Goal: Information Seeking & Learning: Learn about a topic

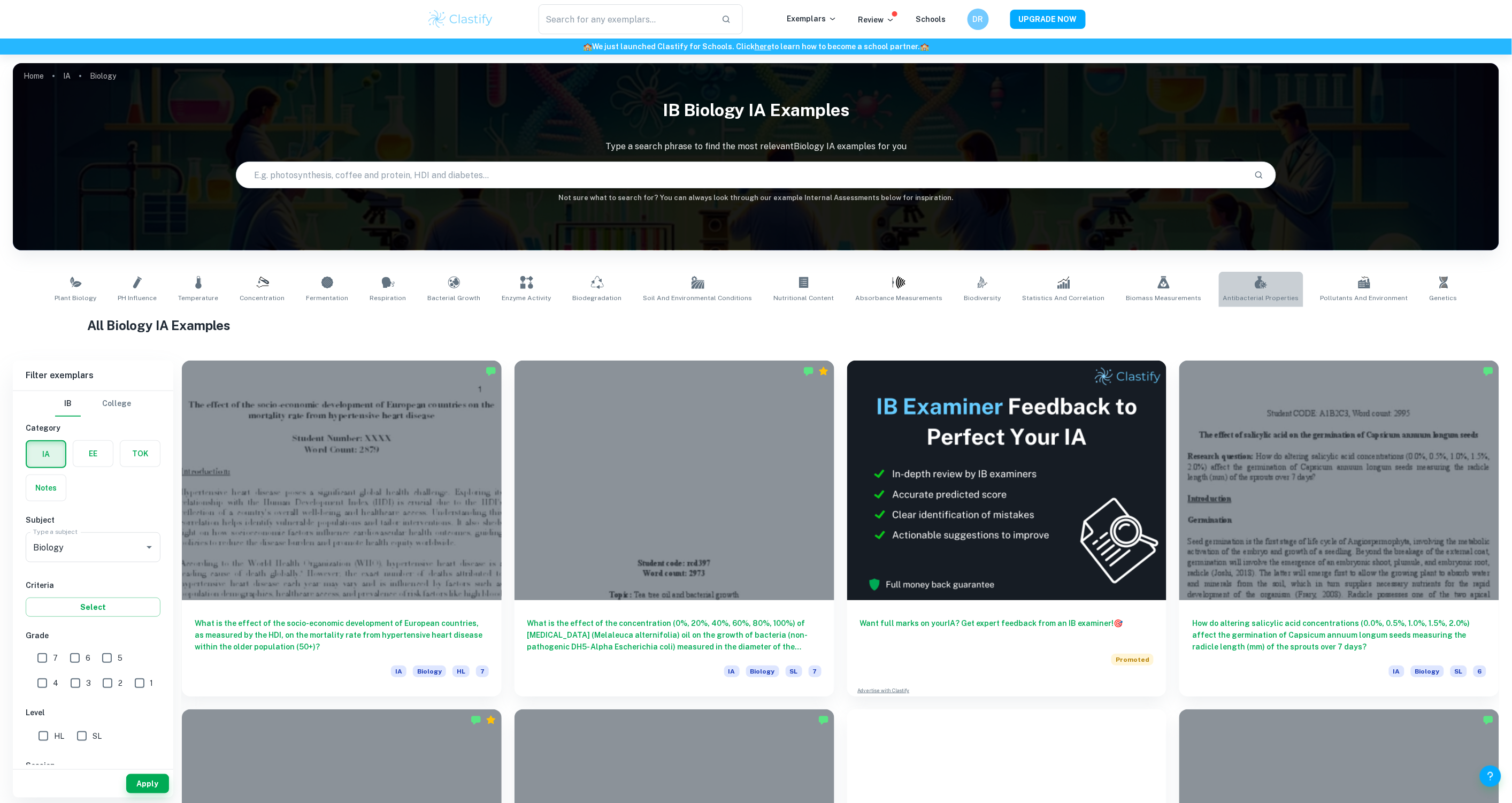
click at [1262, 284] on link "Antibacterial Properties" at bounding box center [1260, 290] width 85 height 35
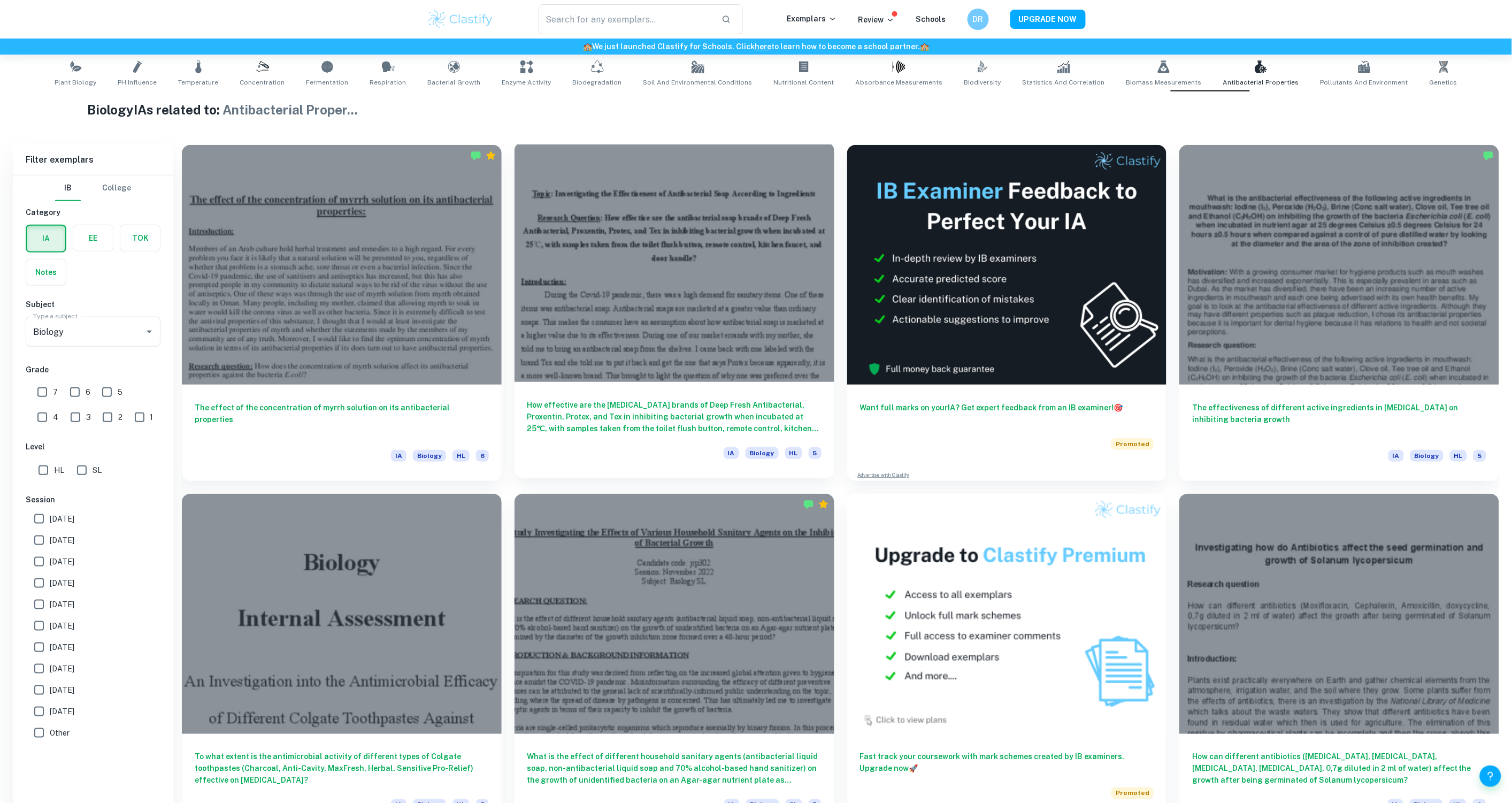
scroll to position [79, 0]
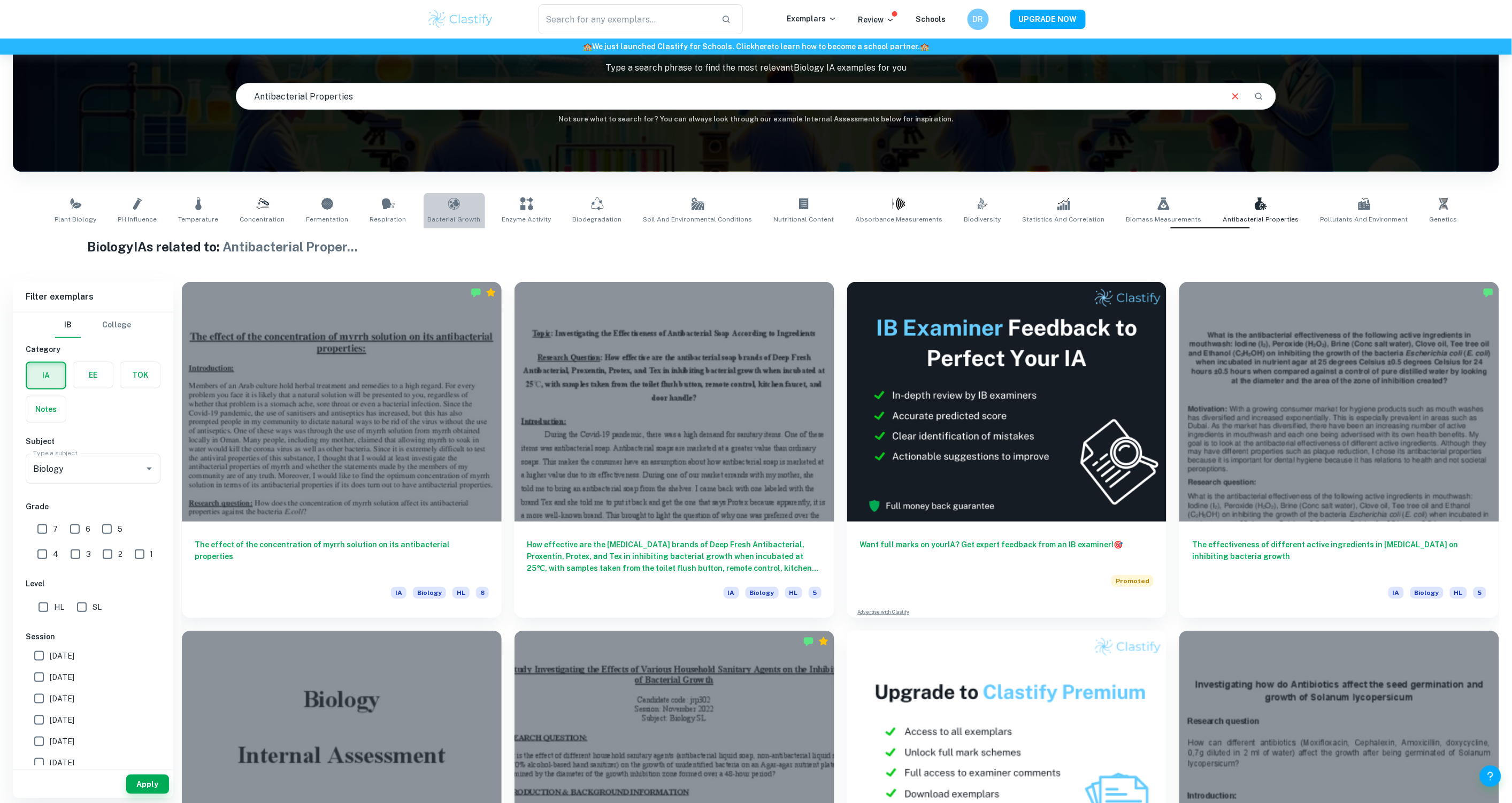
click at [471, 210] on link "Bacterial Growth" at bounding box center [454, 211] width 61 height 35
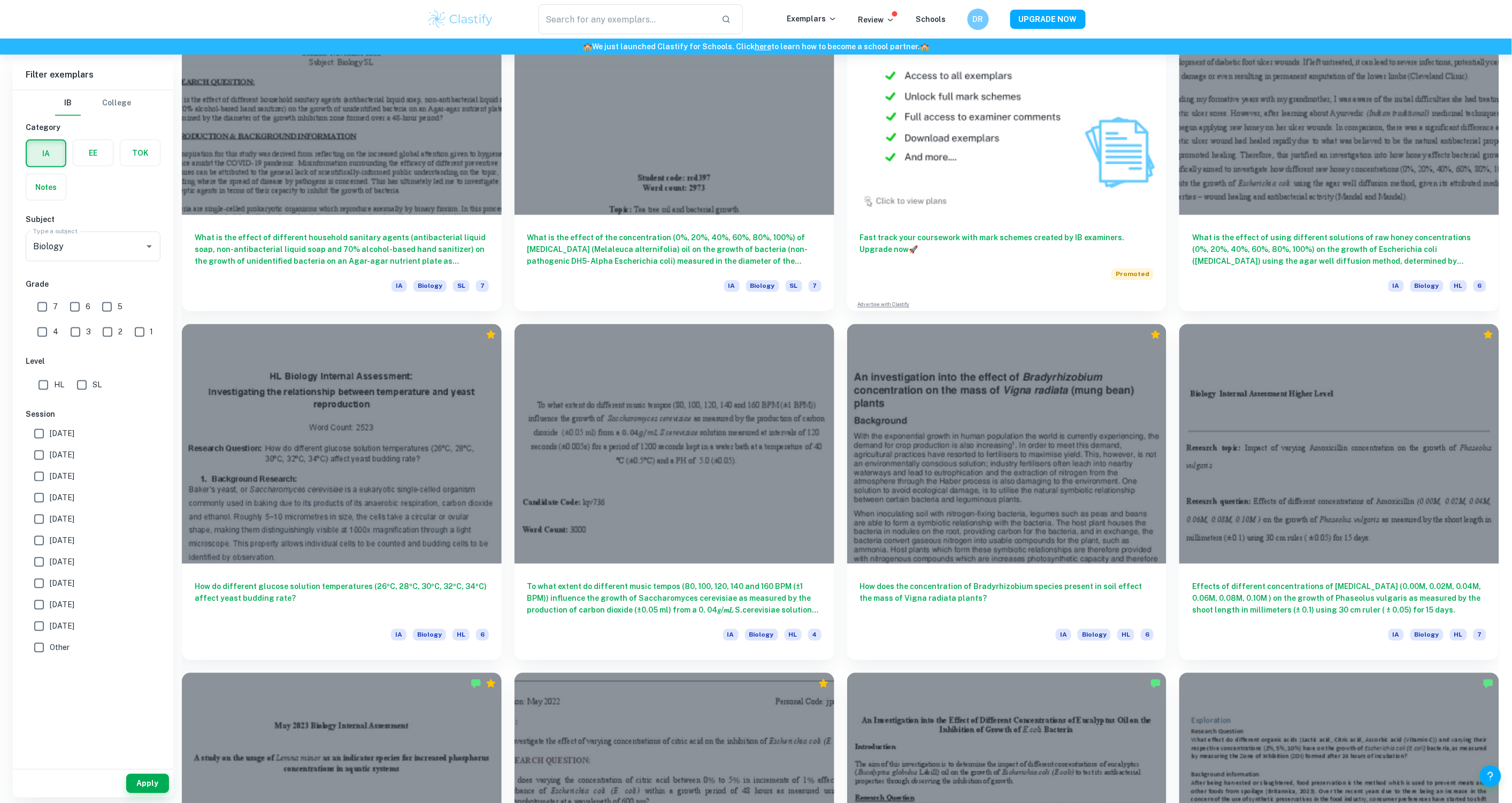
scroll to position [714, 0]
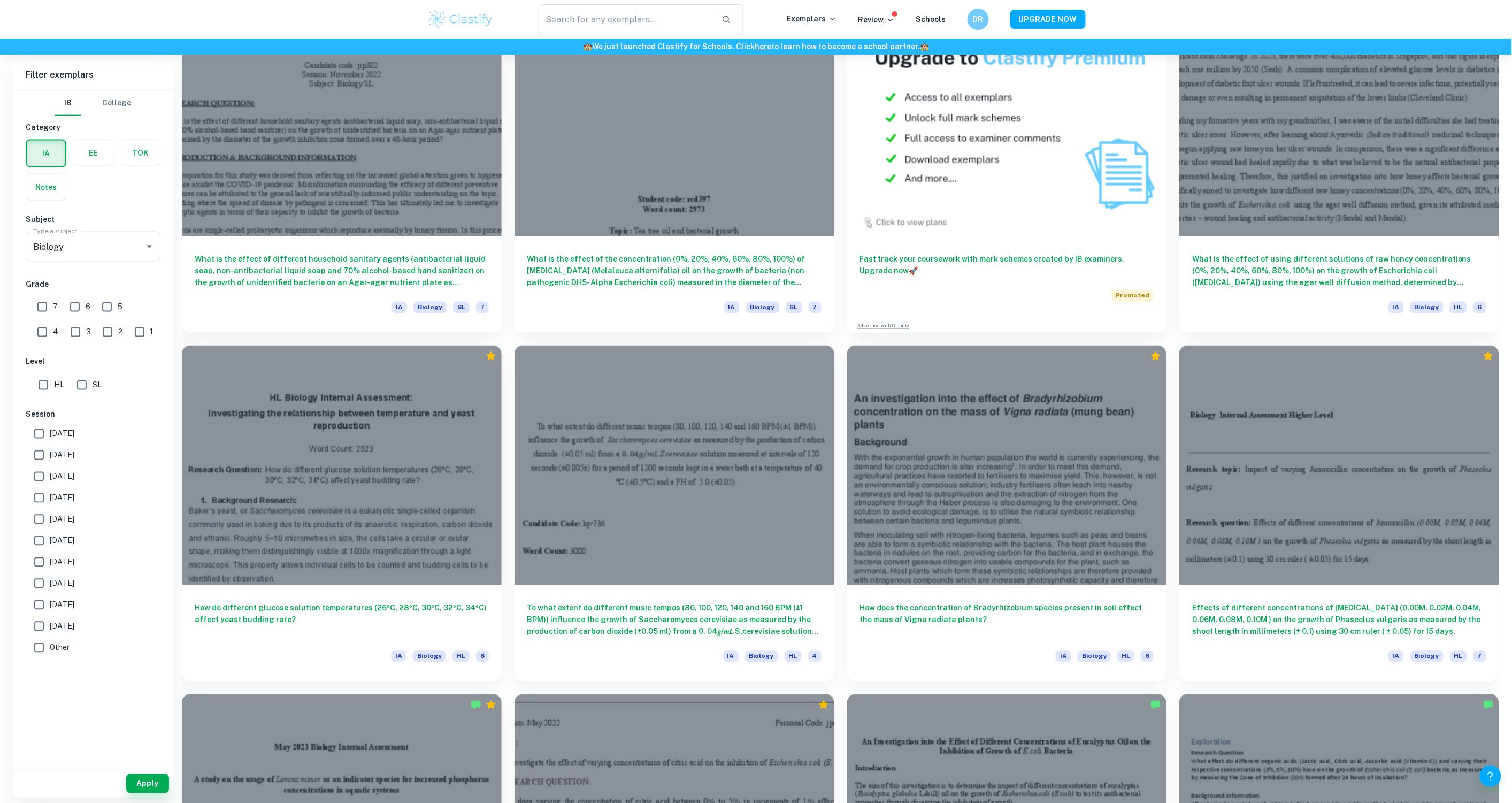
click at [50, 384] on input "HL" at bounding box center [44, 385] width 21 height 21
checkbox input "true"
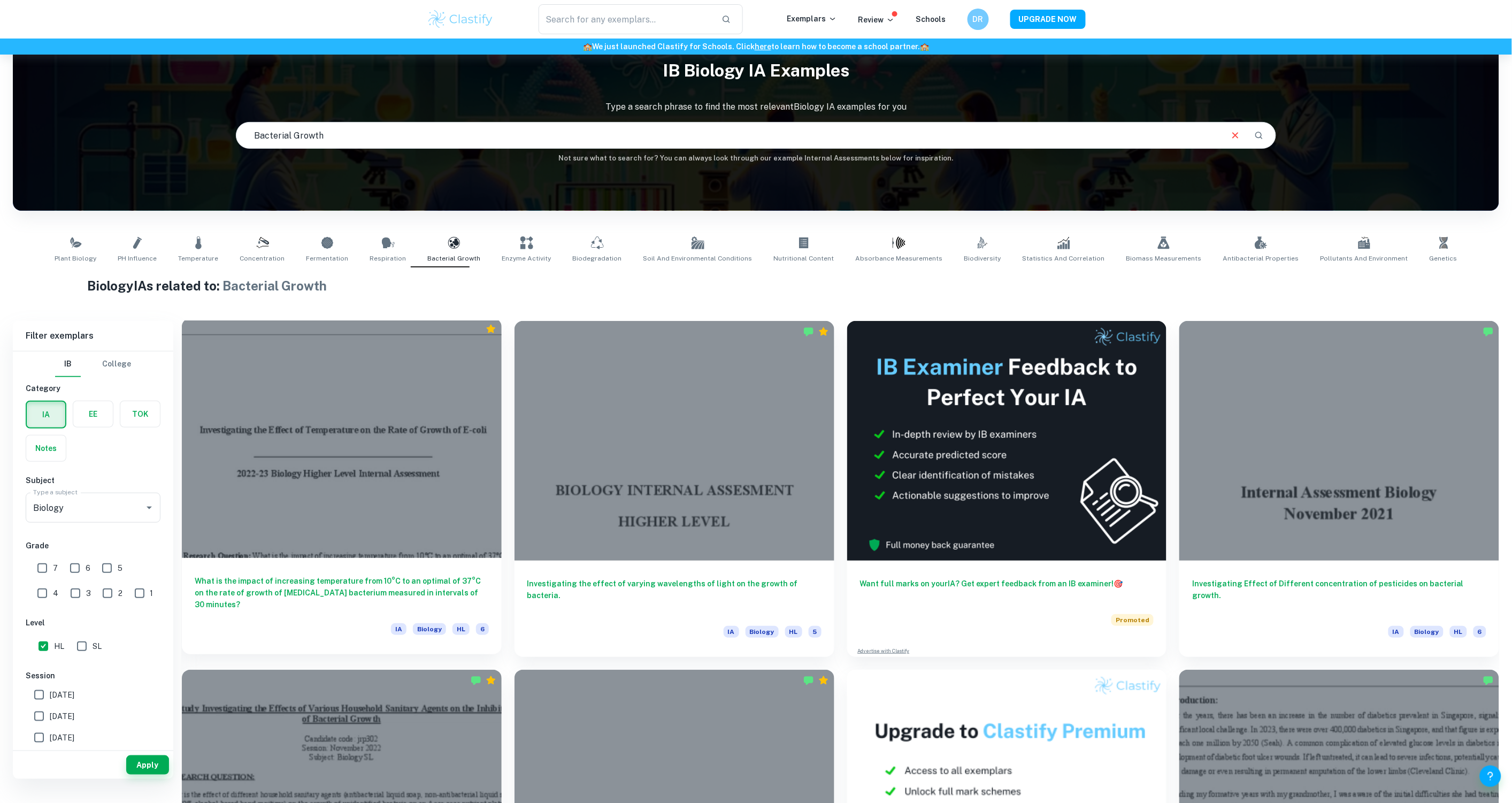
scroll to position [0, 0]
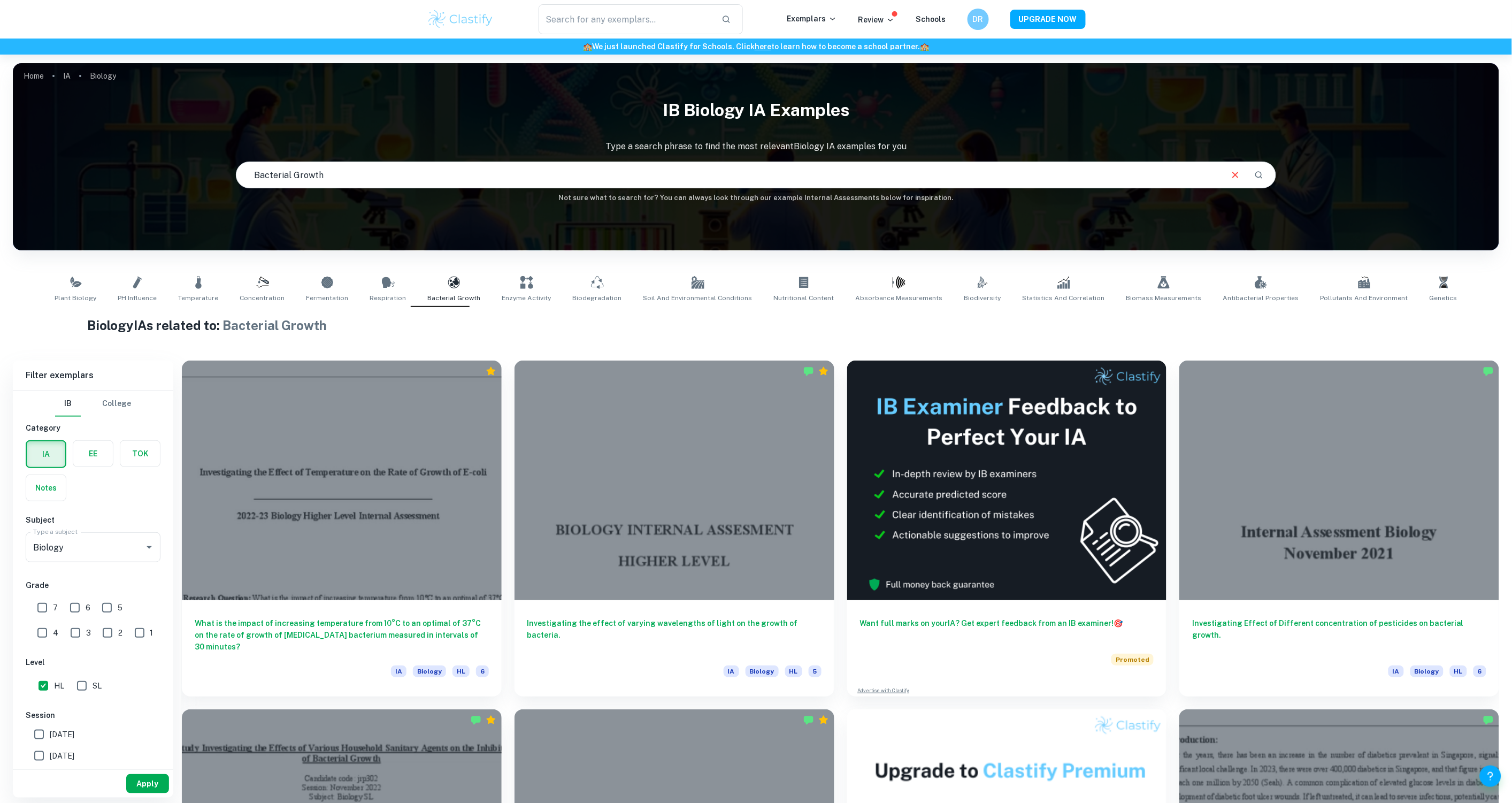
click at [148, 781] on button "Apply" at bounding box center [148, 784] width 43 height 19
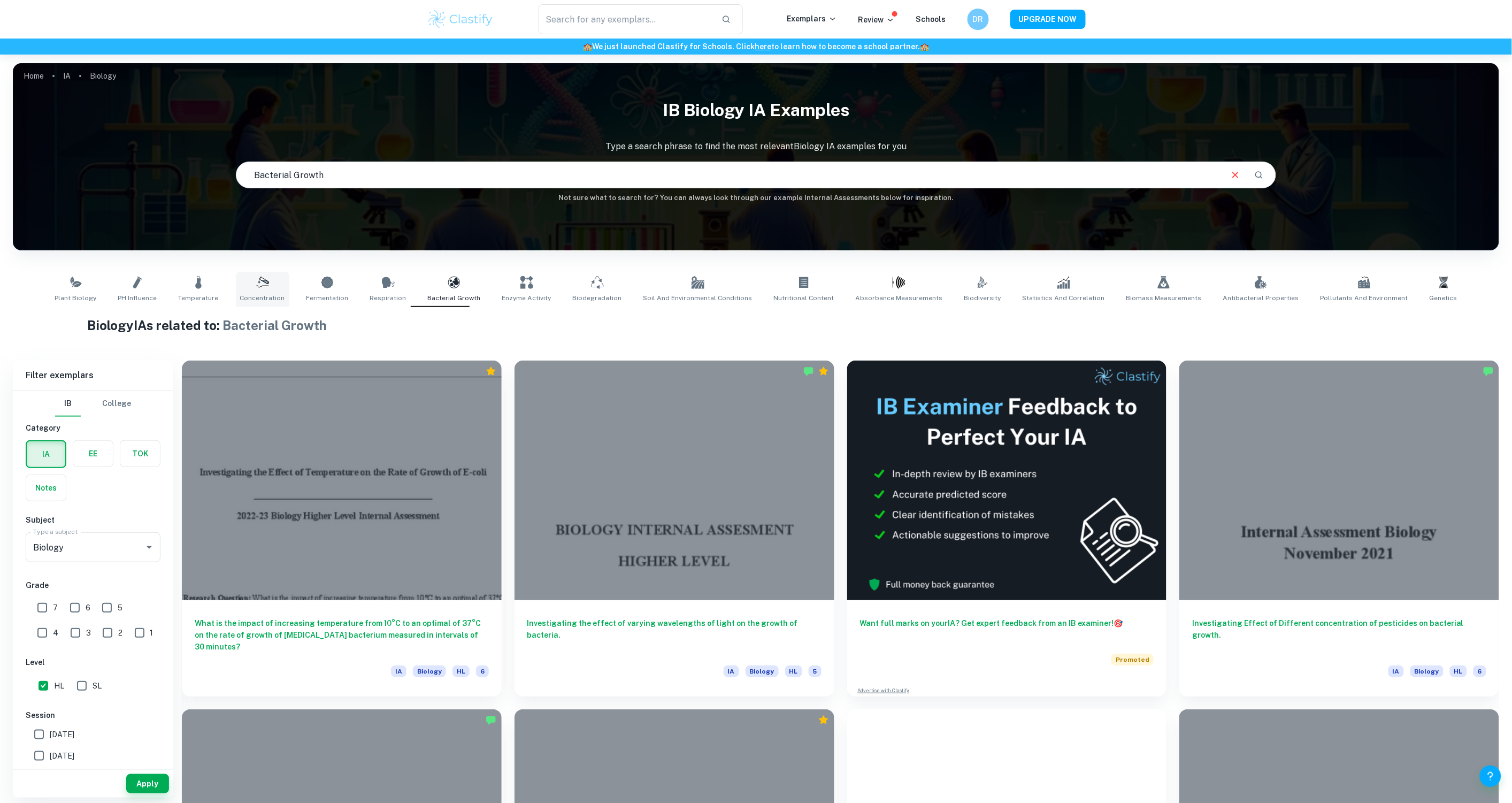
click at [269, 286] on icon at bounding box center [262, 282] width 13 height 13
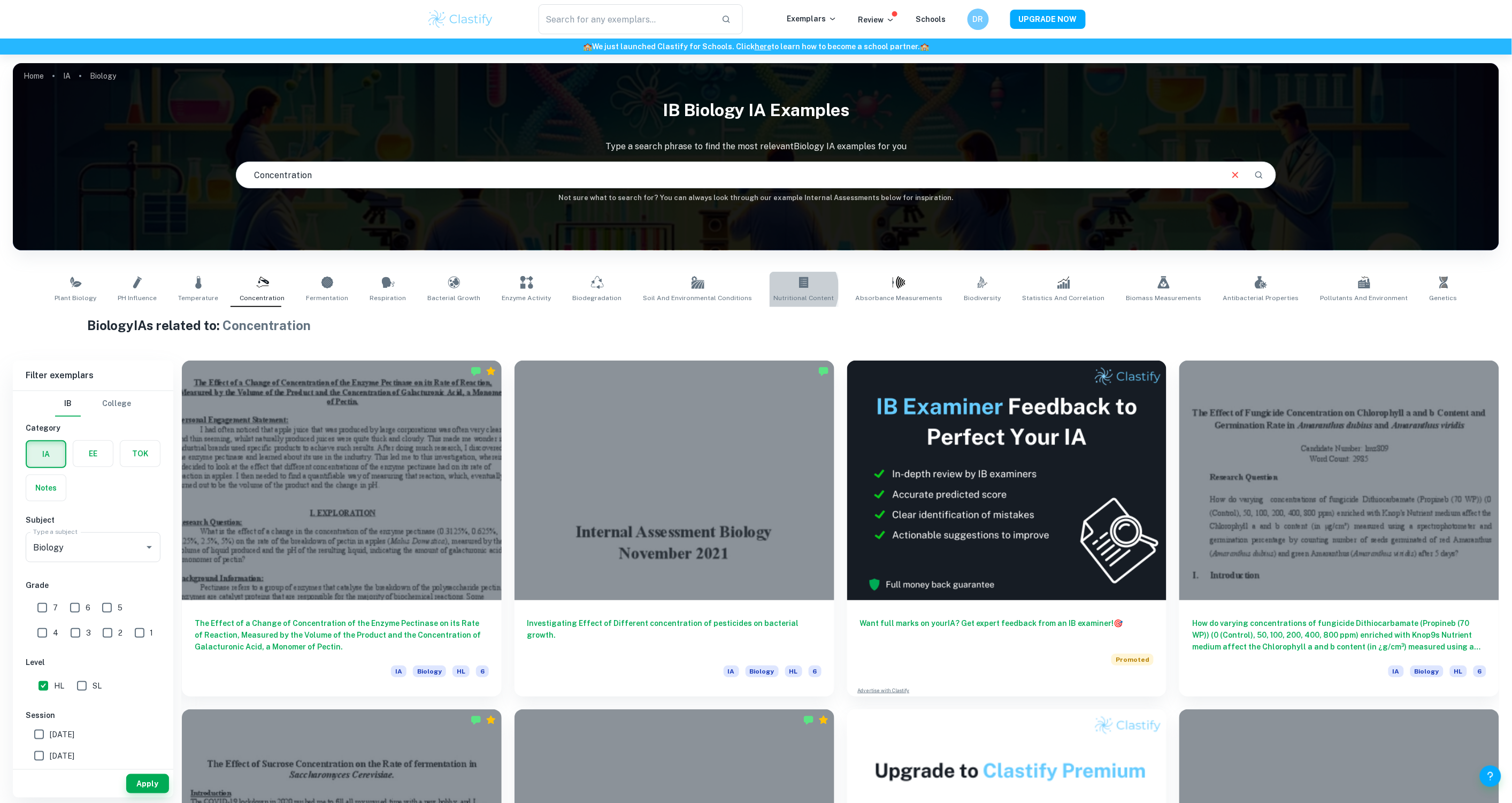
click at [792, 290] on link "Nutritional Content" at bounding box center [804, 290] width 69 height 35
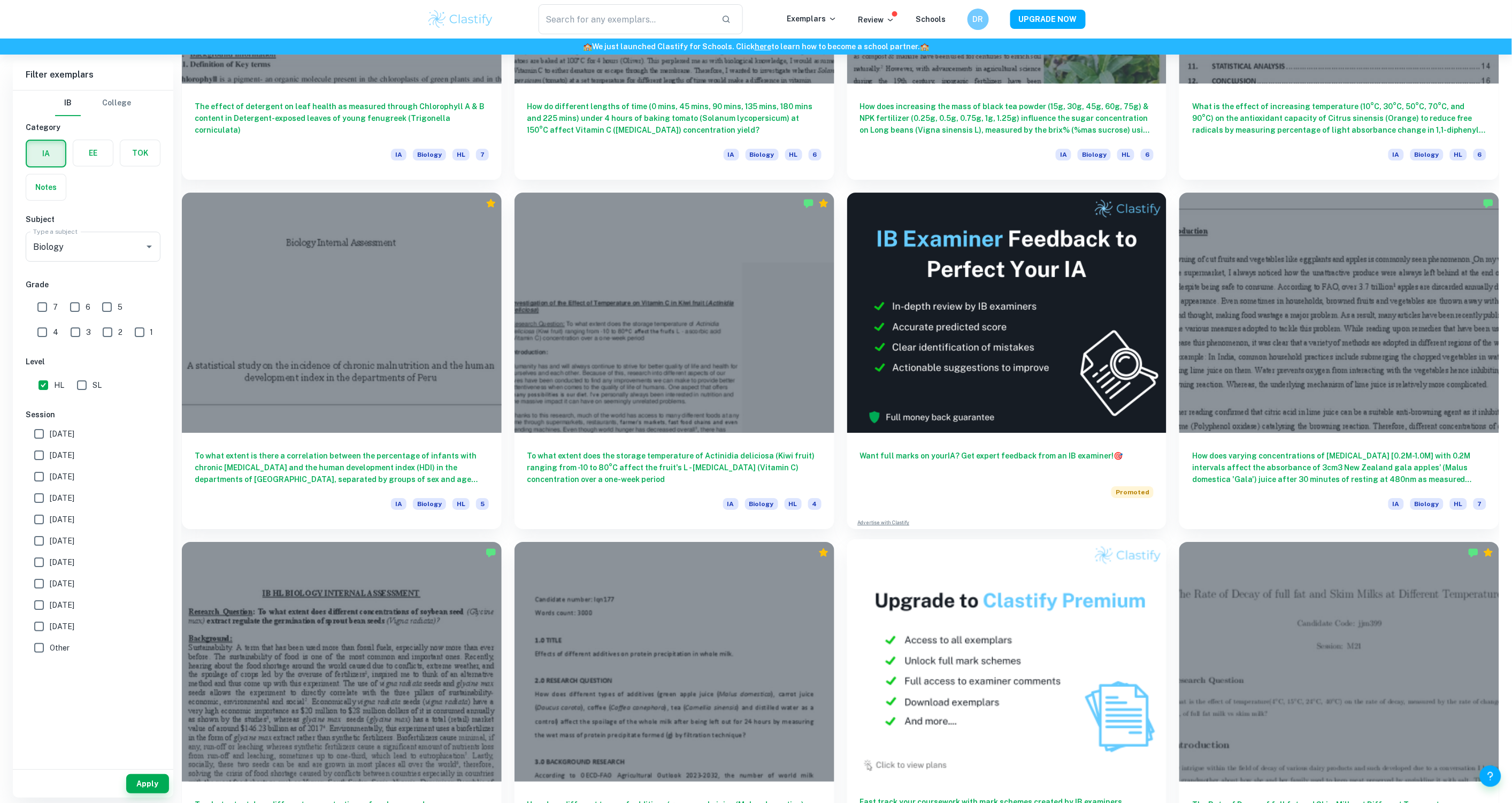
scroll to position [1903, 0]
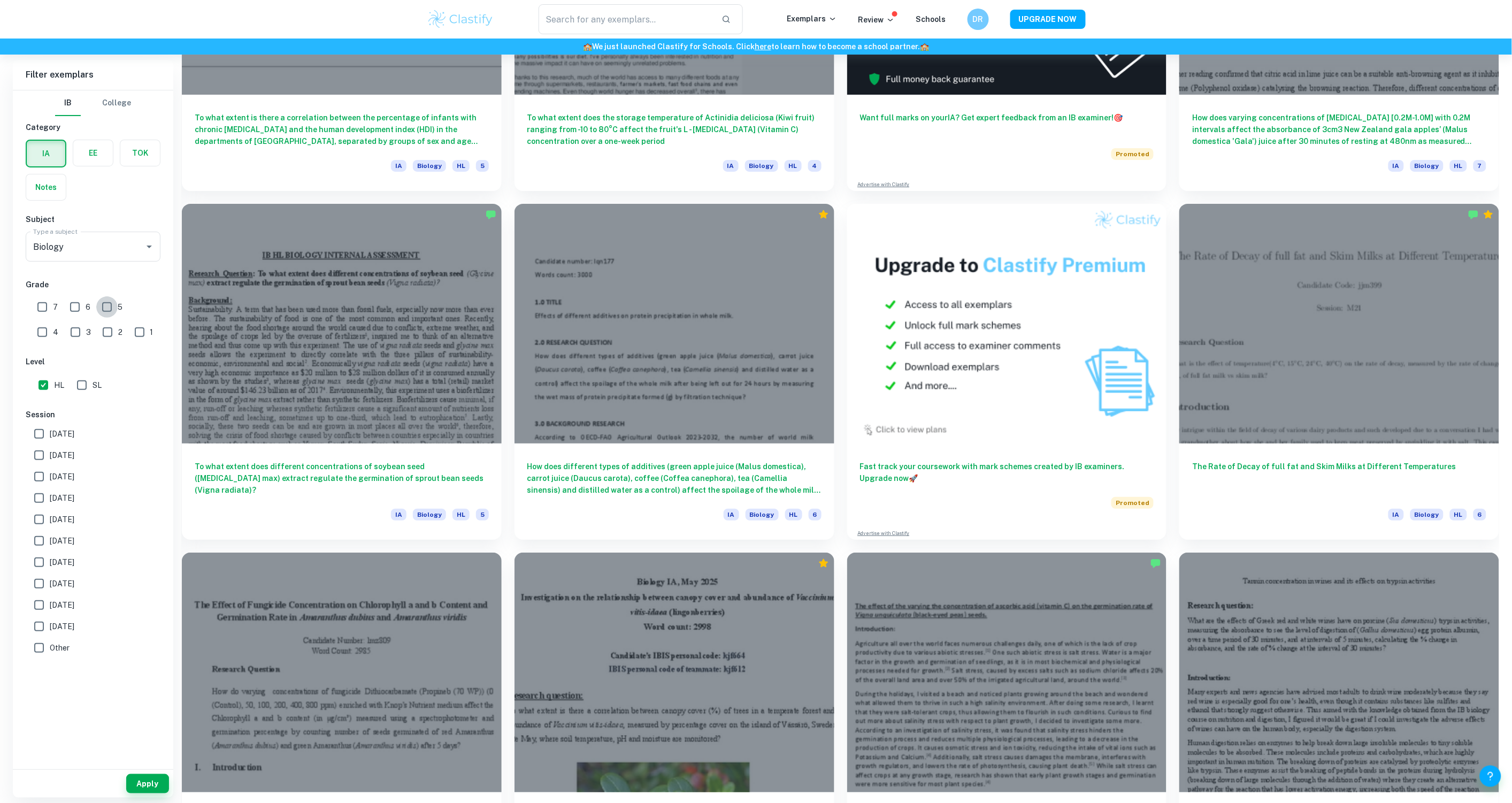
click at [110, 306] on input "5" at bounding box center [107, 307] width 21 height 21
checkbox input "true"
click at [71, 304] on input "6" at bounding box center [75, 307] width 21 height 21
checkbox input "true"
click at [50, 304] on input "7" at bounding box center [42, 307] width 21 height 21
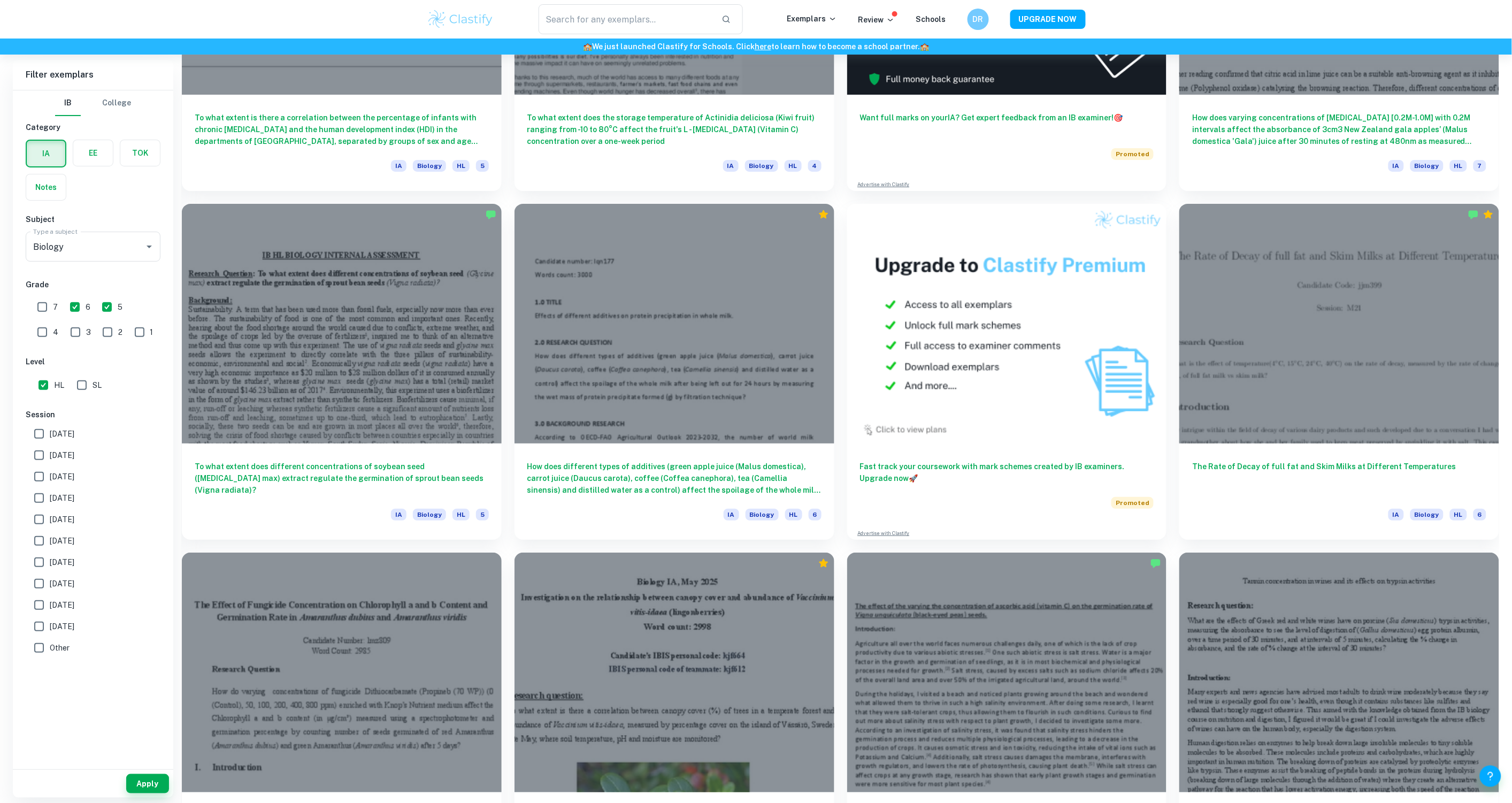
checkbox input "true"
click at [142, 784] on button "Apply" at bounding box center [148, 784] width 43 height 19
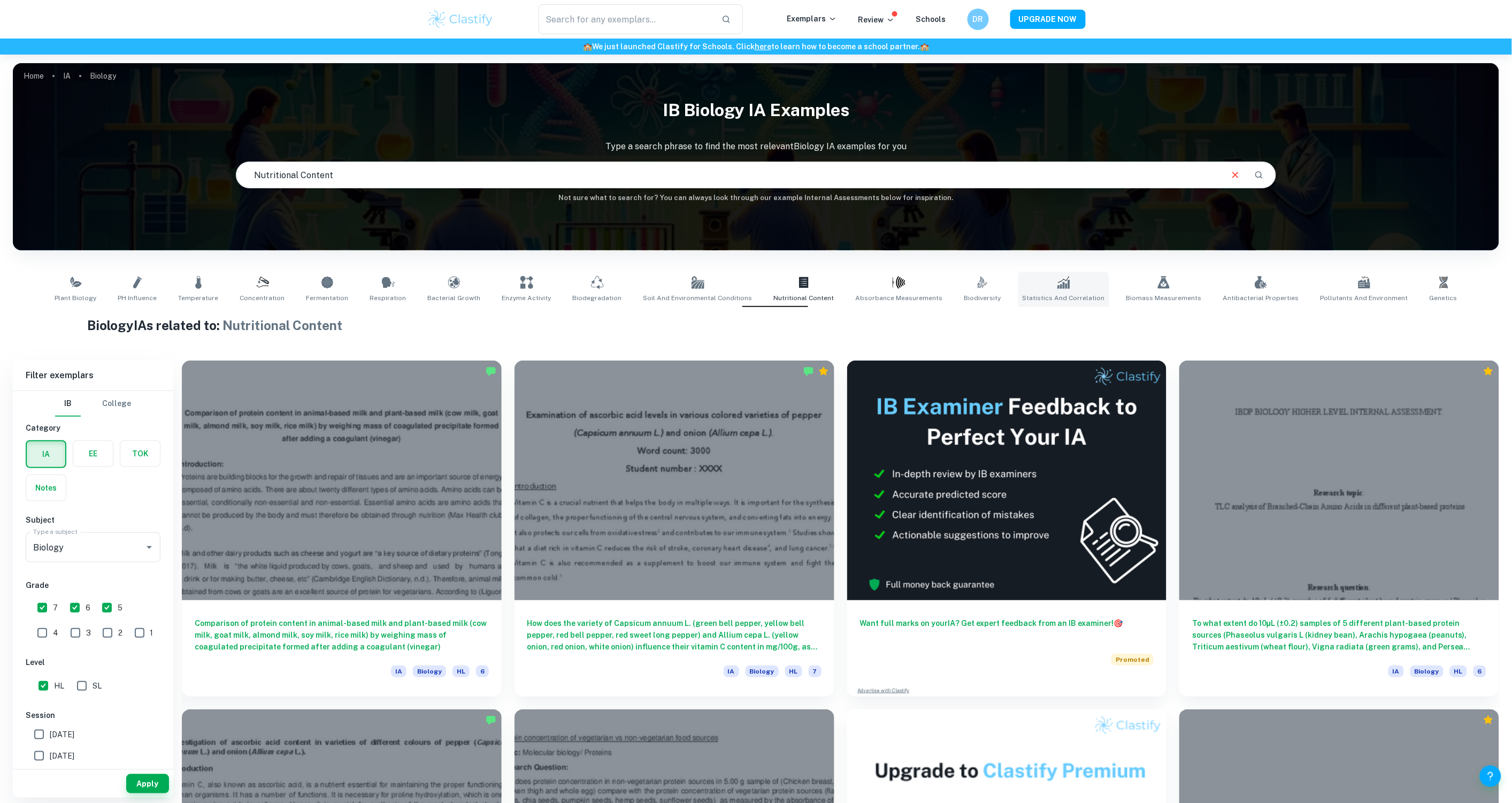
drag, startPoint x: 1213, startPoint y: 667, endPoint x: 1046, endPoint y: 295, distance: 407.8
click at [554, 283] on link "Enzyme Activity" at bounding box center [526, 290] width 57 height 35
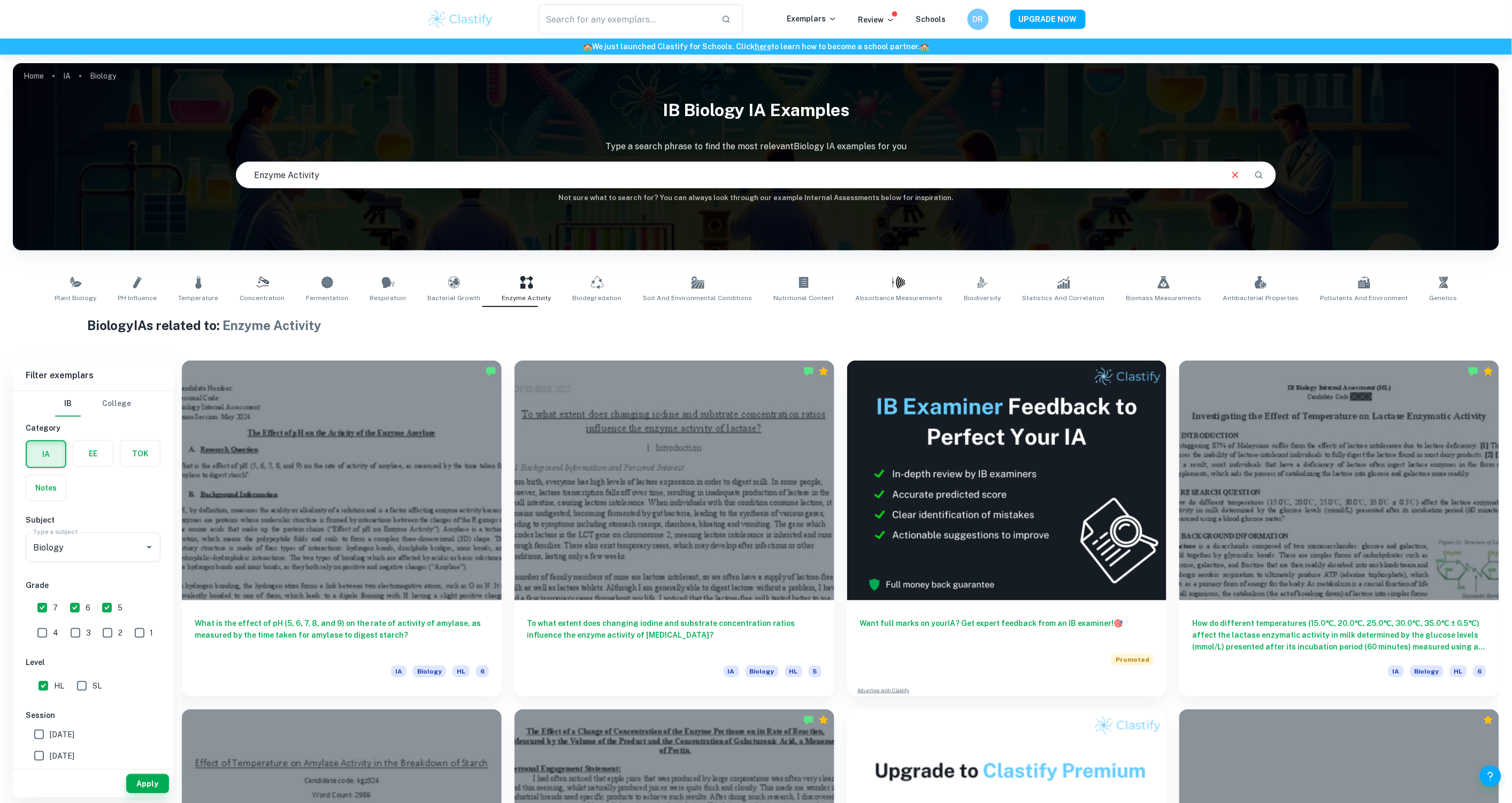
click at [743, 174] on input "text" at bounding box center [728, 175] width 984 height 30
type input "spectrophotometer"
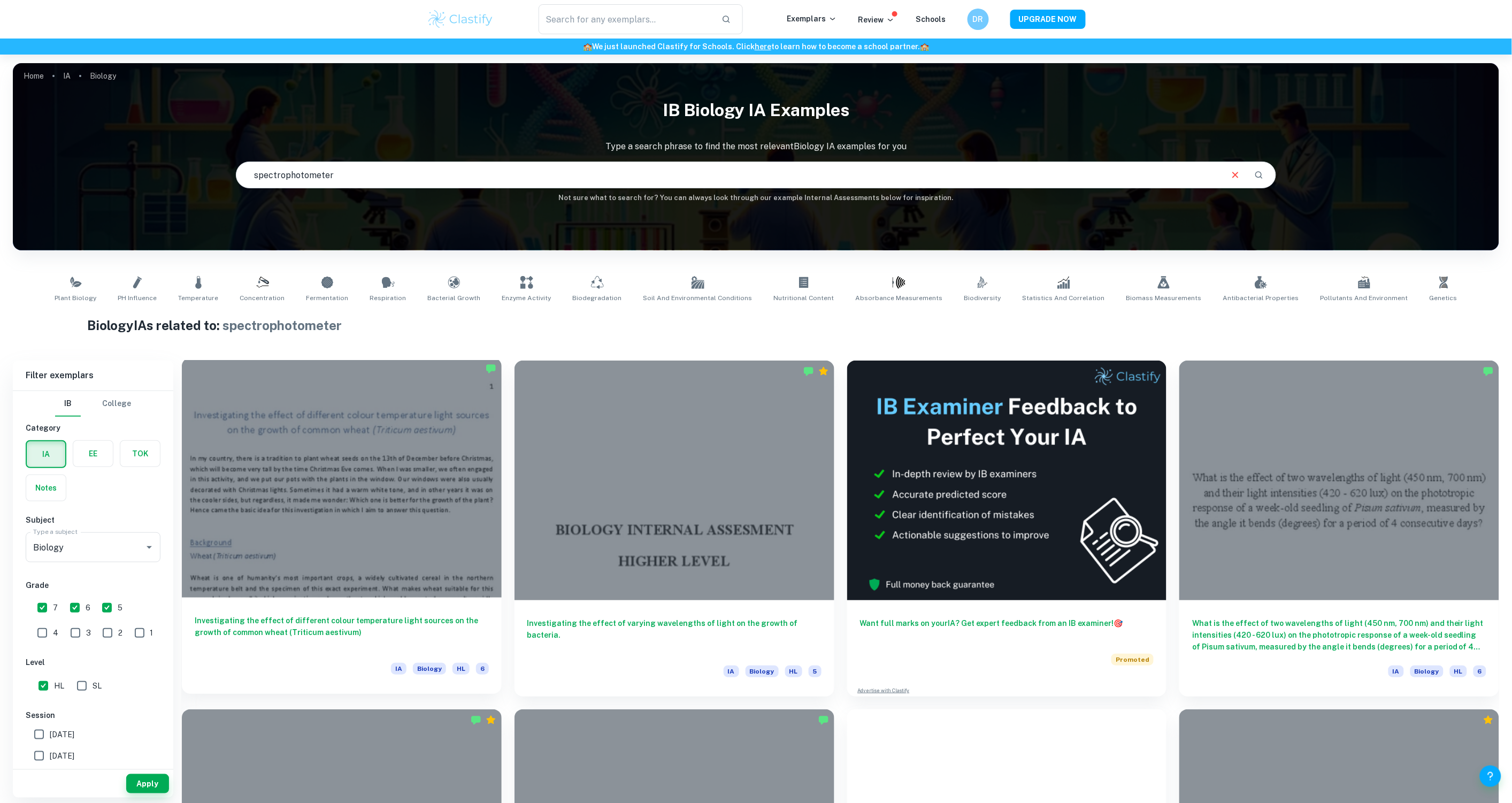
click at [314, 628] on h6 "Investigating the effect of different colour temperature light sources on the g…" at bounding box center [341, 632] width 294 height 35
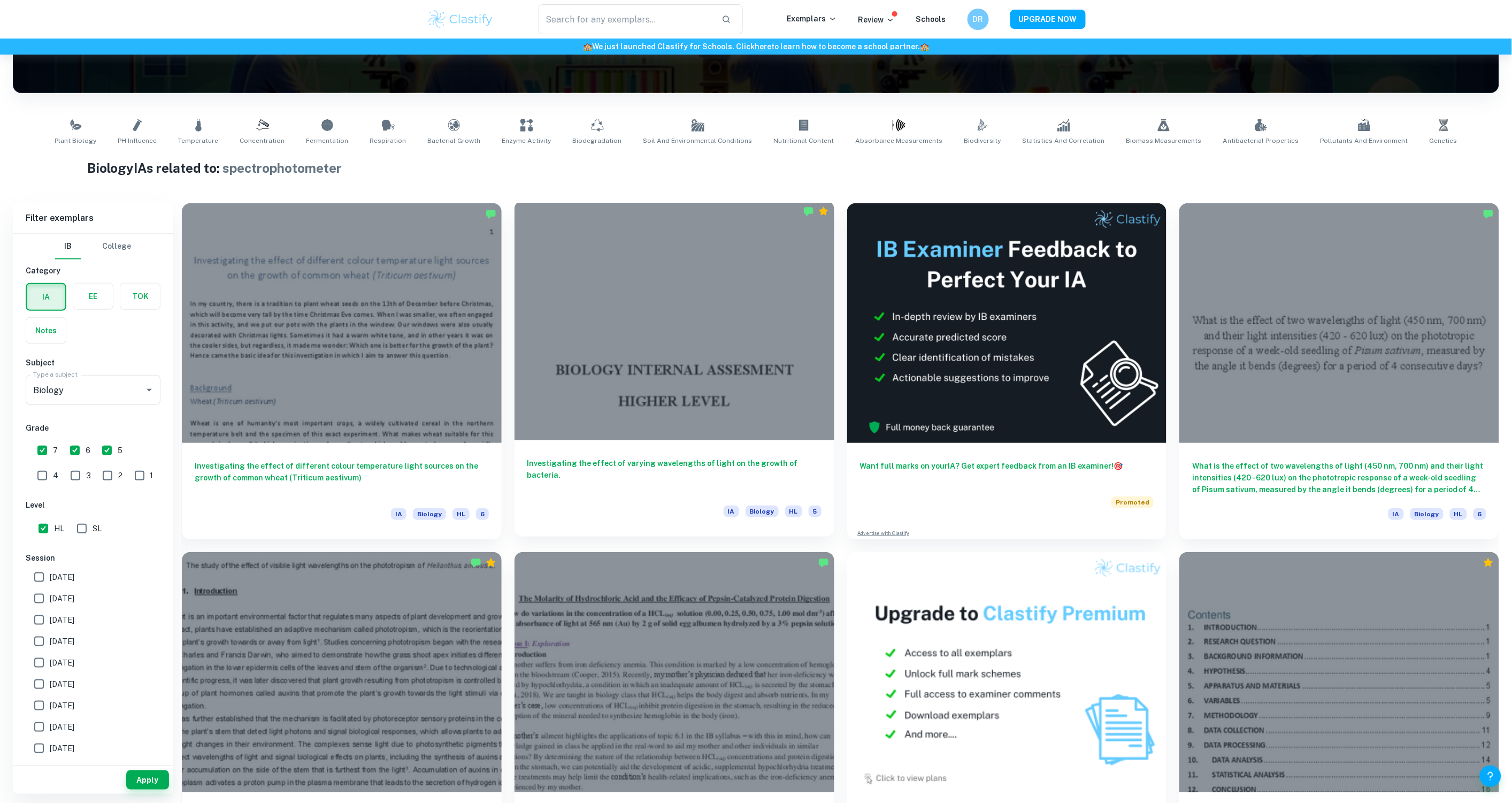
scroll to position [158, 0]
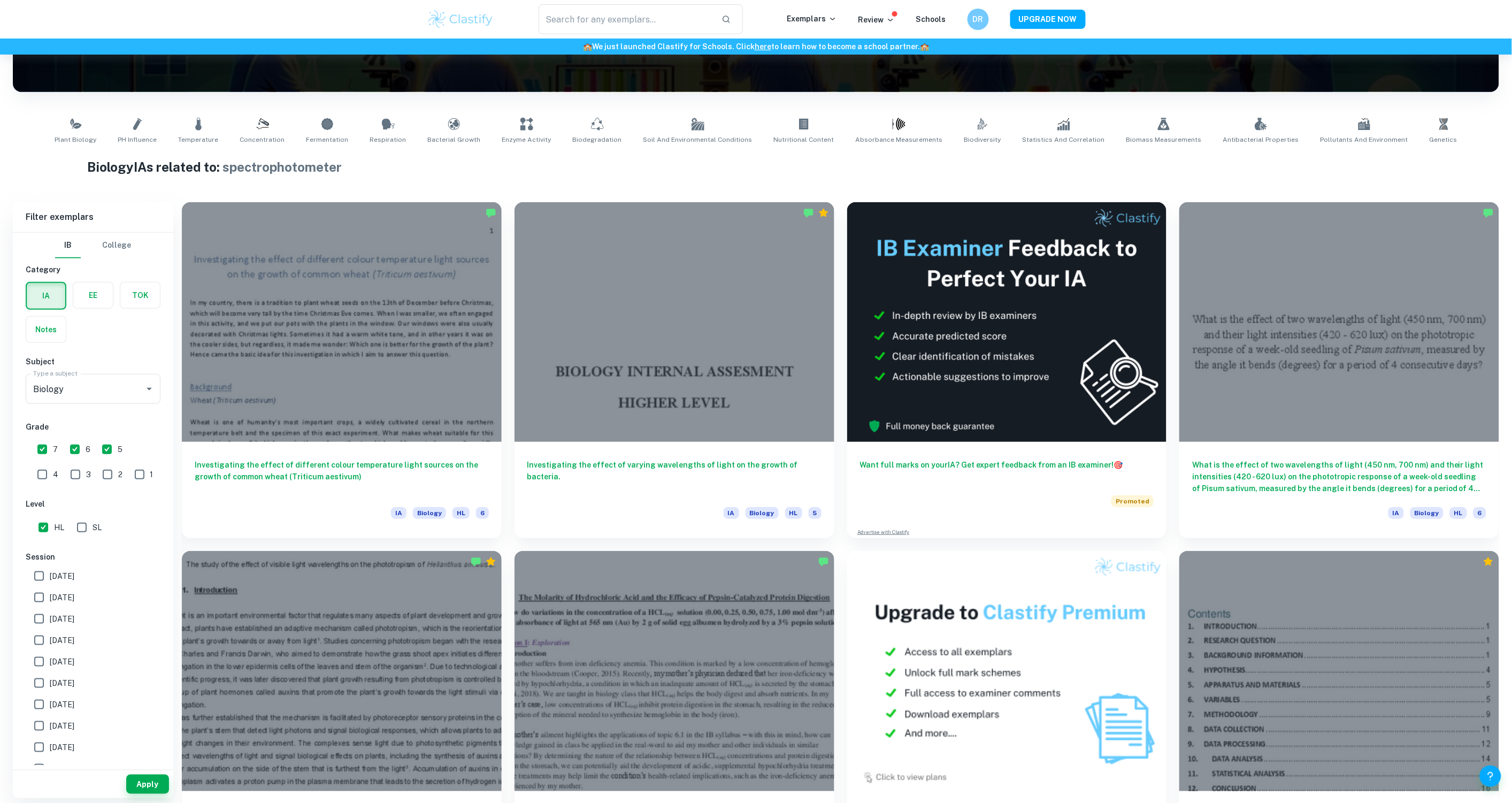
drag, startPoint x: 751, startPoint y: 460, endPoint x: 1196, endPoint y: 168, distance: 532.2
click at [1196, 168] on h1 "Biology IAs related to: spectrophotometer" at bounding box center [756, 167] width 1338 height 19
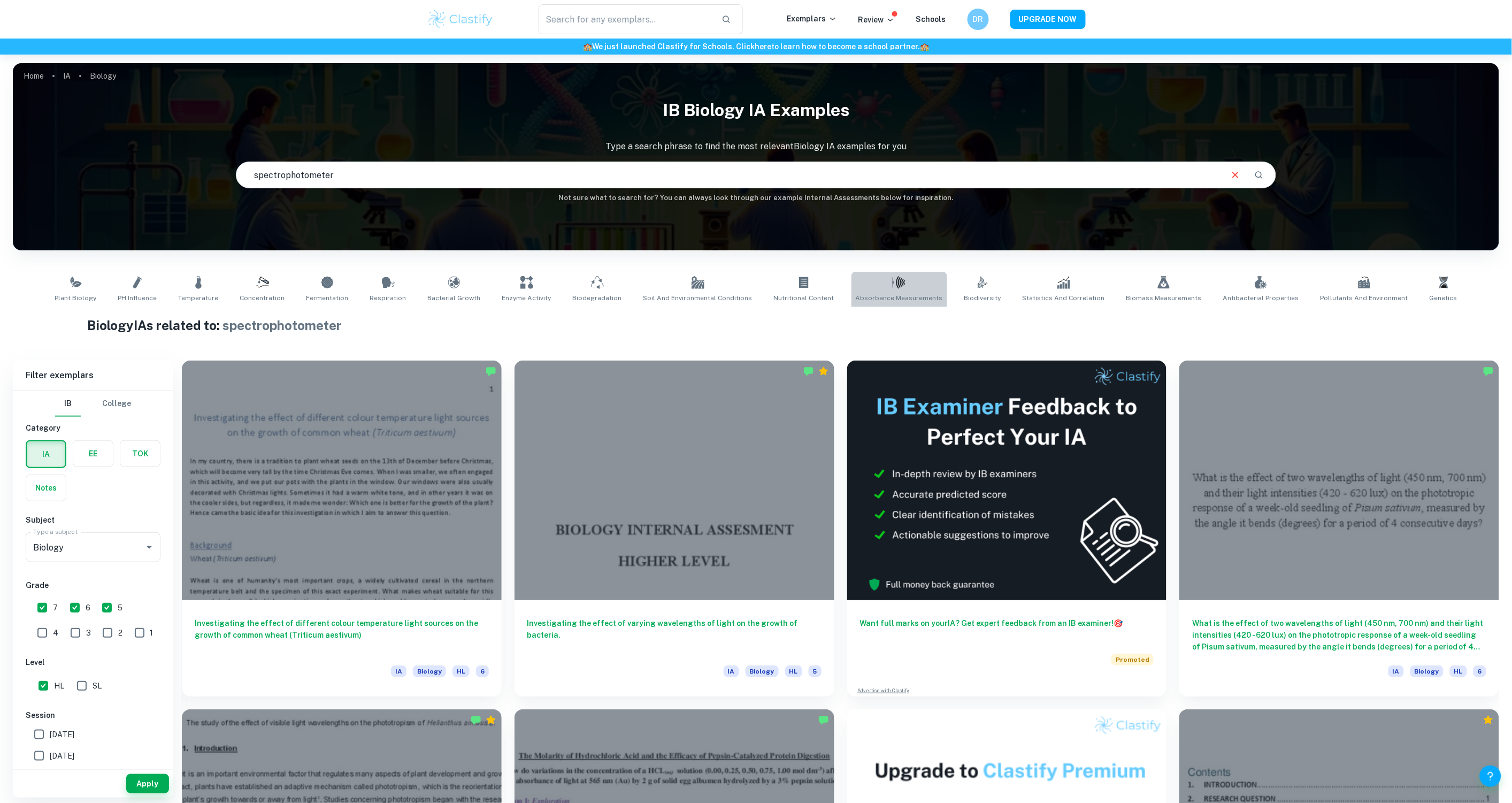
click at [899, 276] on icon at bounding box center [899, 282] width 13 height 13
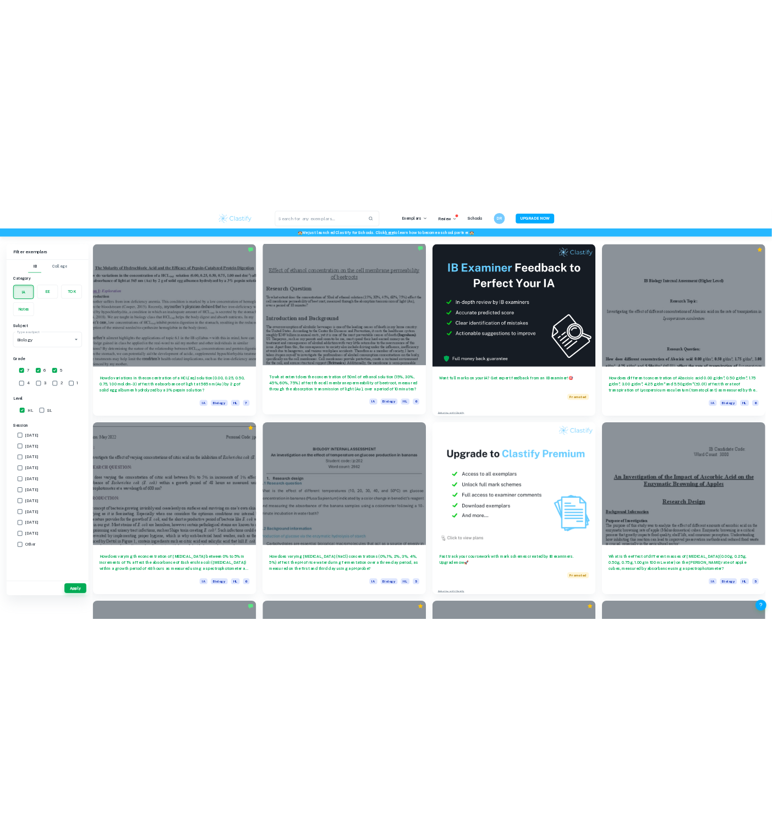
scroll to position [301, 0]
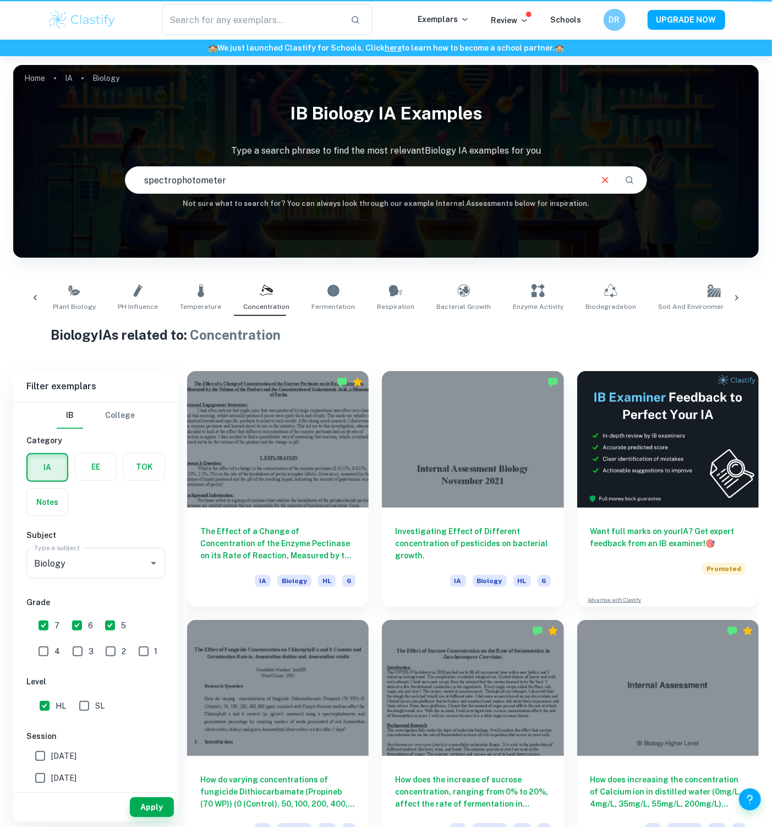
scroll to position [0, 103]
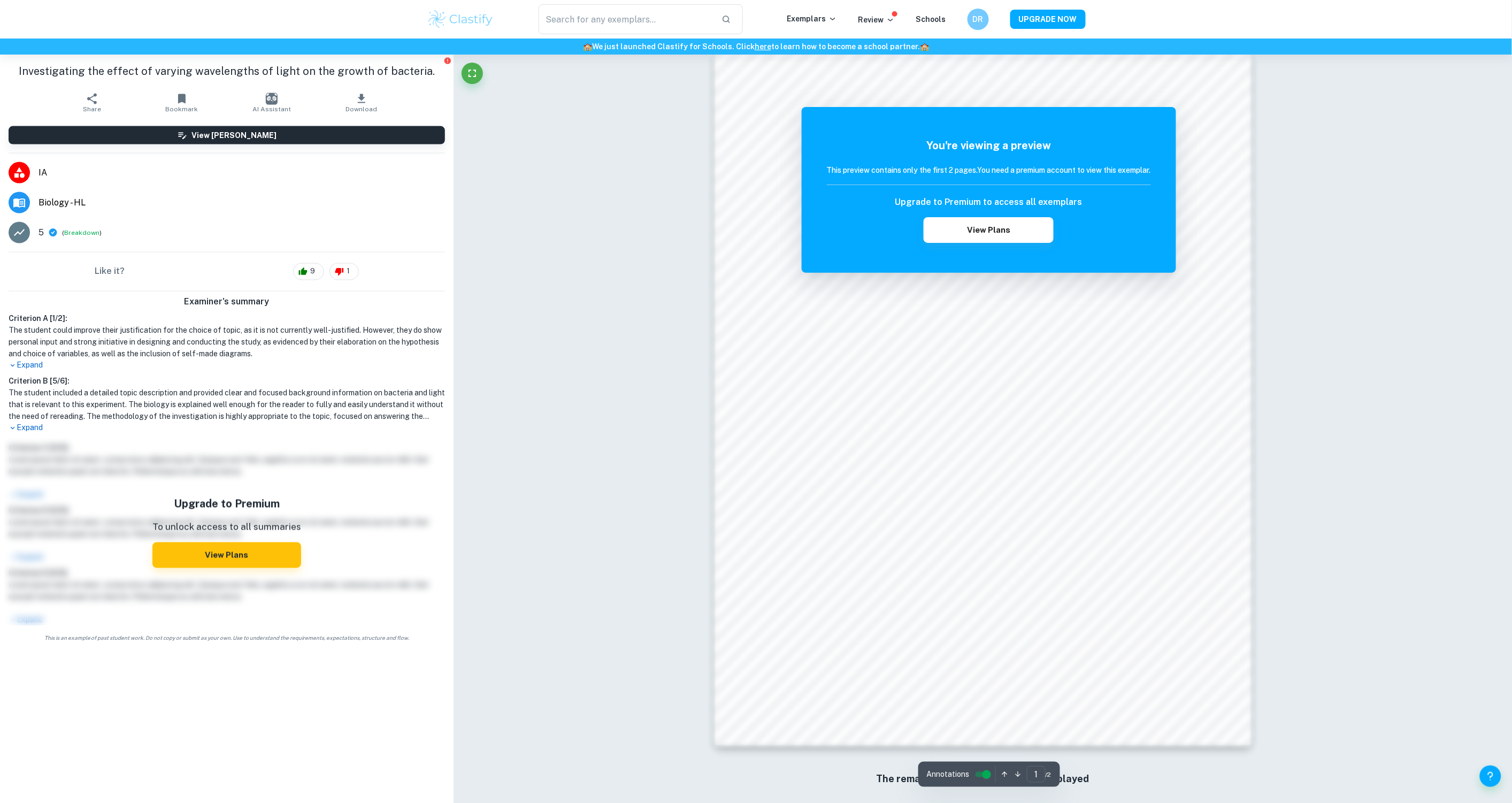
scroll to position [714, 0]
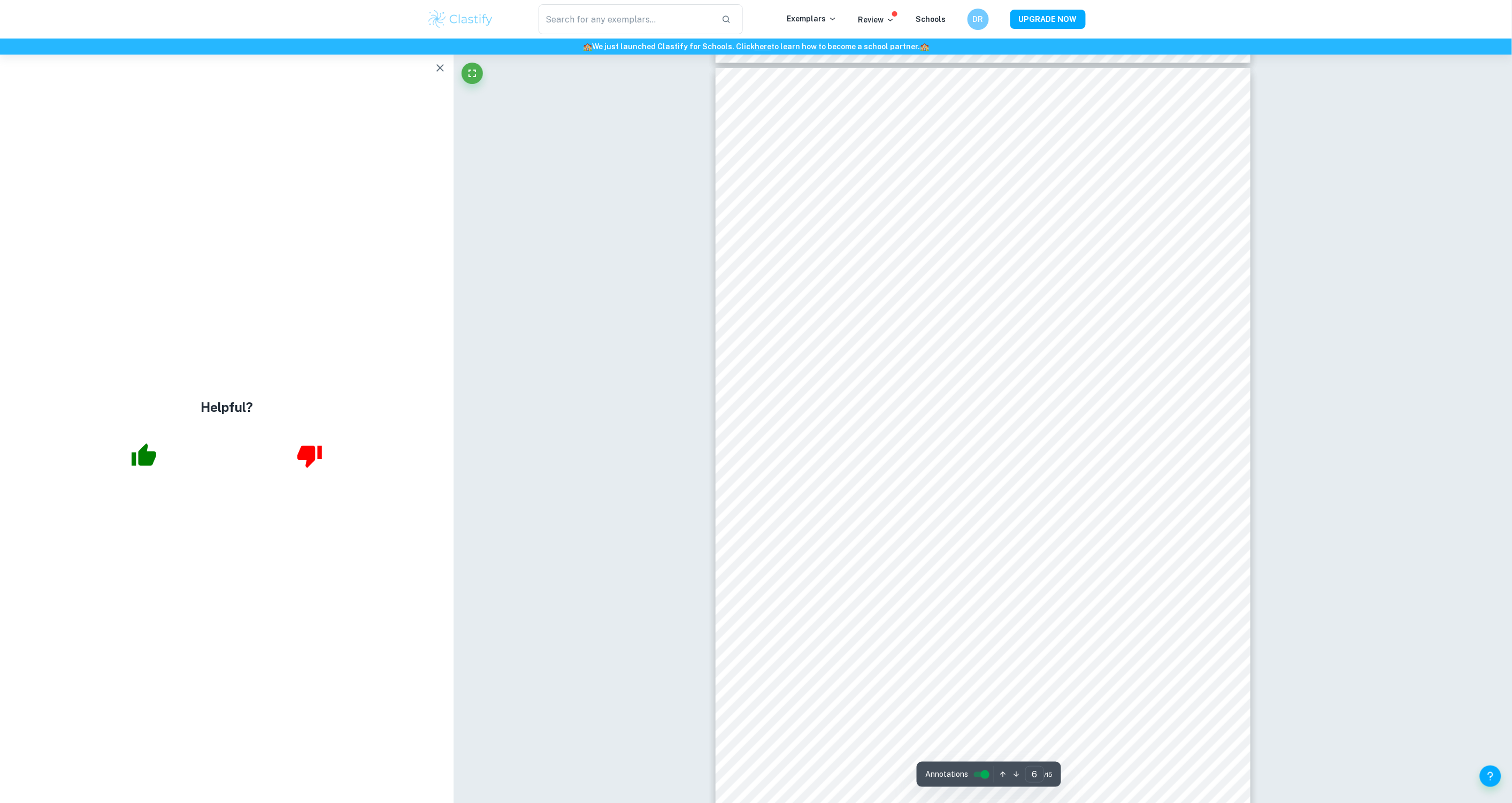
scroll to position [4083, 0]
type input "7"
click at [441, 73] on icon "button" at bounding box center [439, 67] width 13 height 13
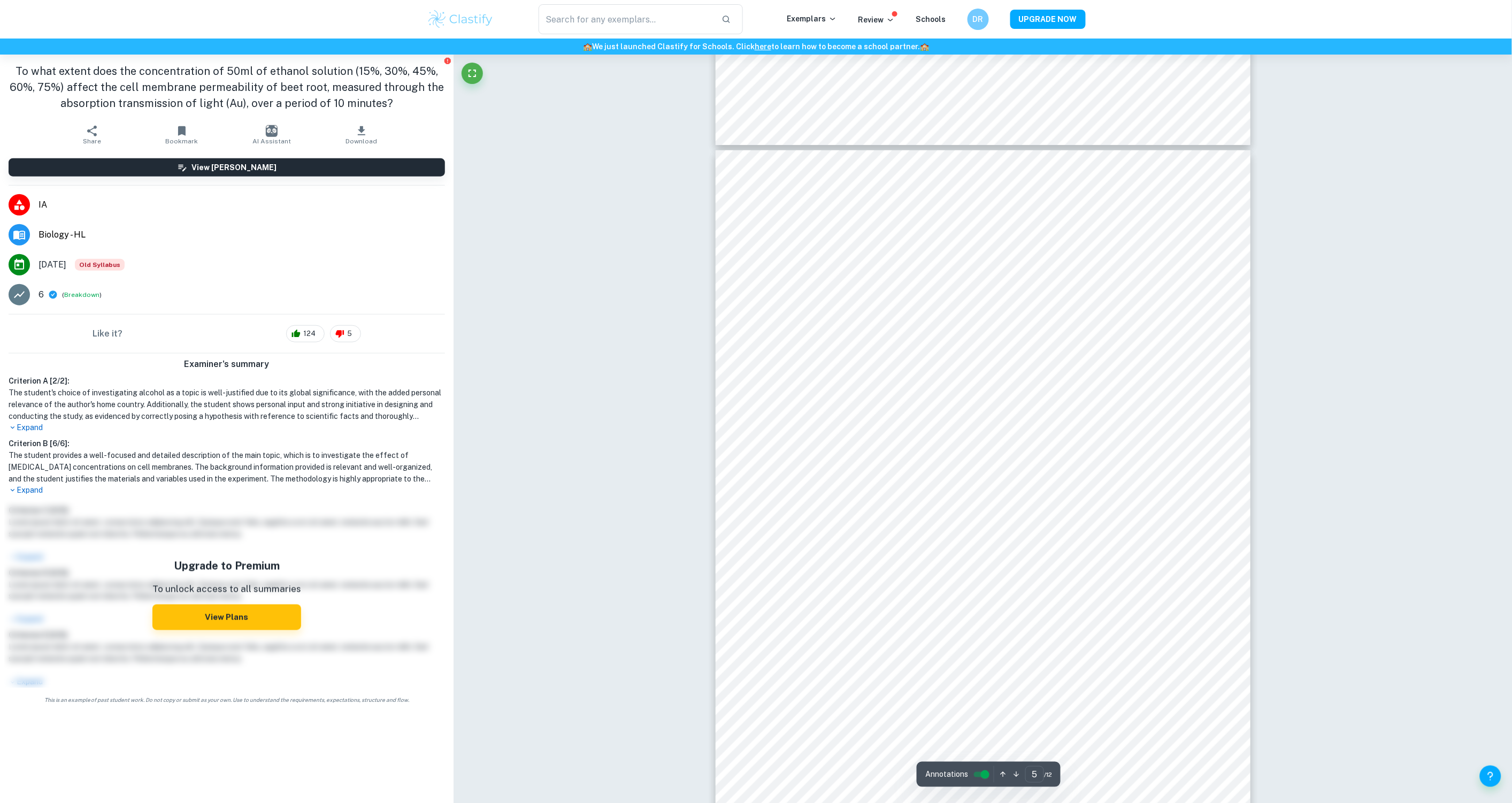
scroll to position [240, 0]
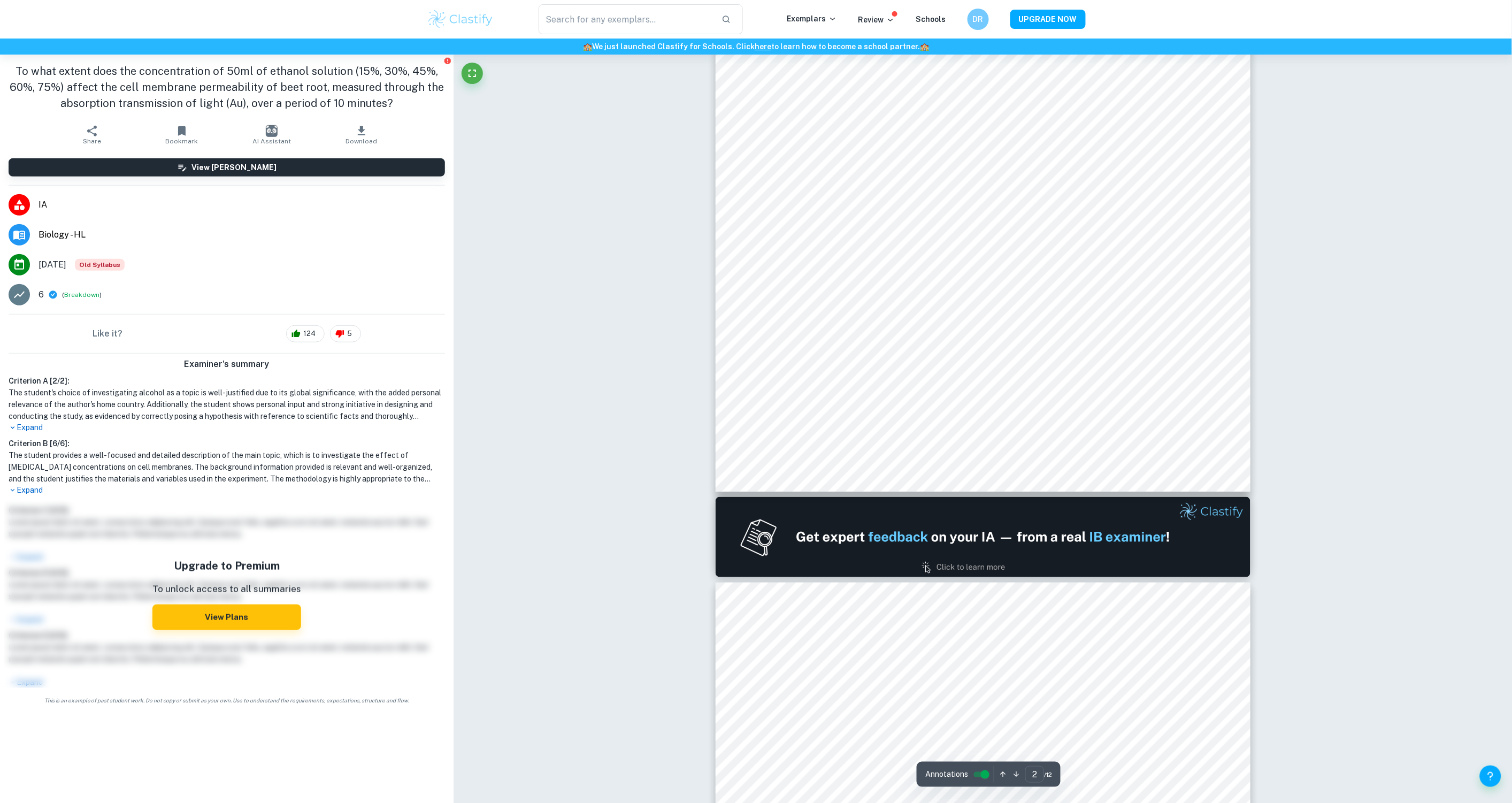
type input "1"
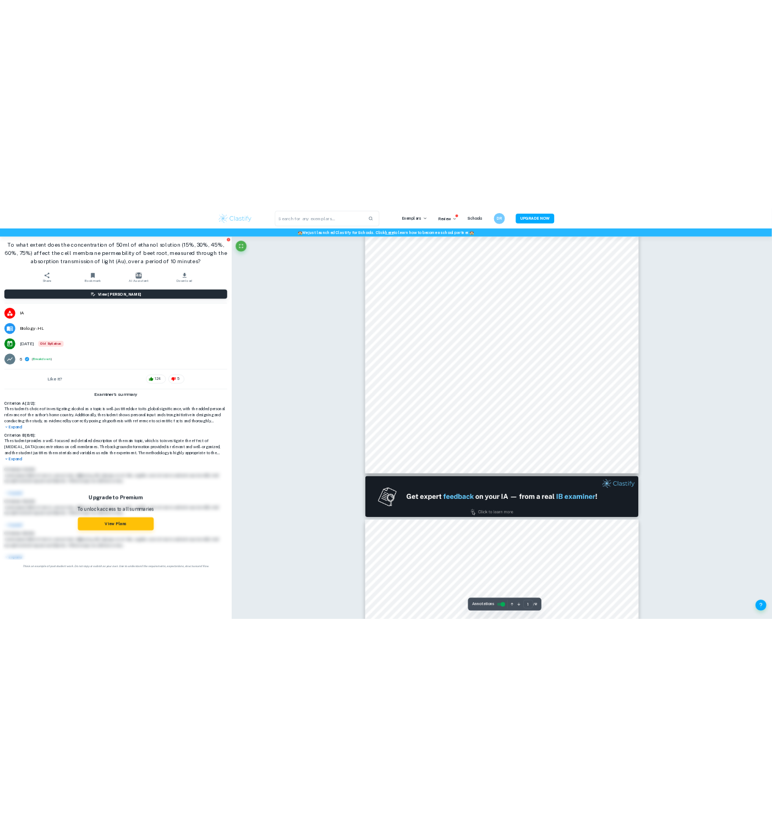
scroll to position [0, 0]
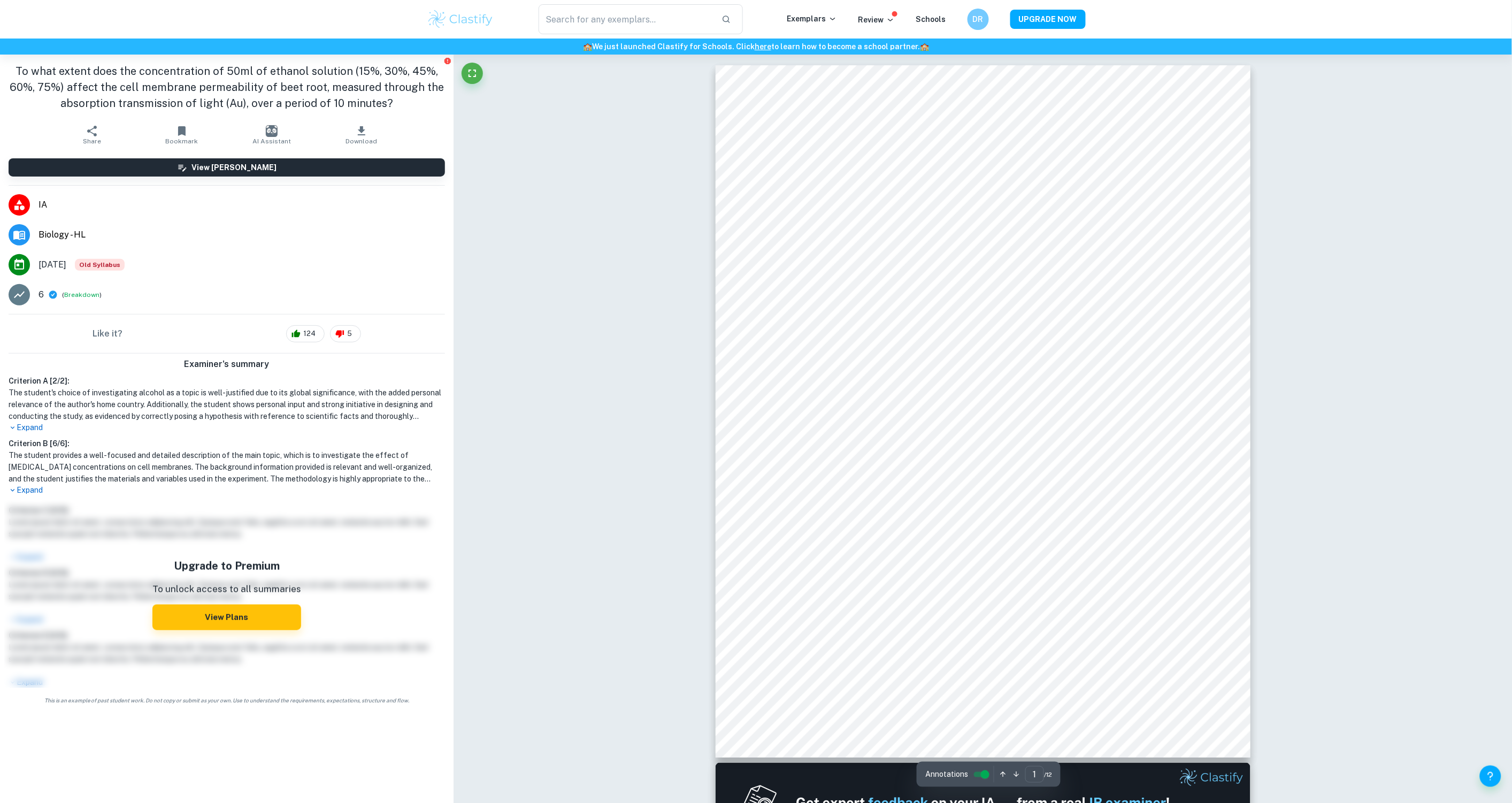
drag, startPoint x: 1319, startPoint y: 498, endPoint x: 1286, endPoint y: 184, distance: 315.7
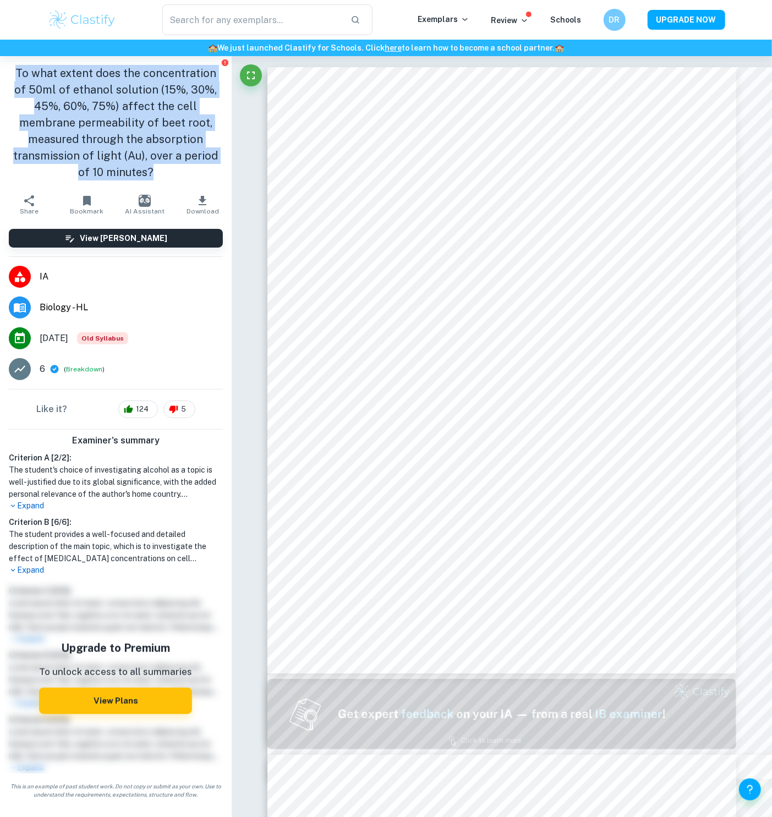
drag, startPoint x: 8, startPoint y: 69, endPoint x: 211, endPoint y: 158, distance: 221.1
click at [211, 158] on h1 "To what extent does the concentration of 50ml of ethanol solution (15%, 30%, 45…" at bounding box center [116, 123] width 214 height 116
copy h1 "To what extent does the concentration of 50ml of ethanol solution (15%, 30%, 45…"
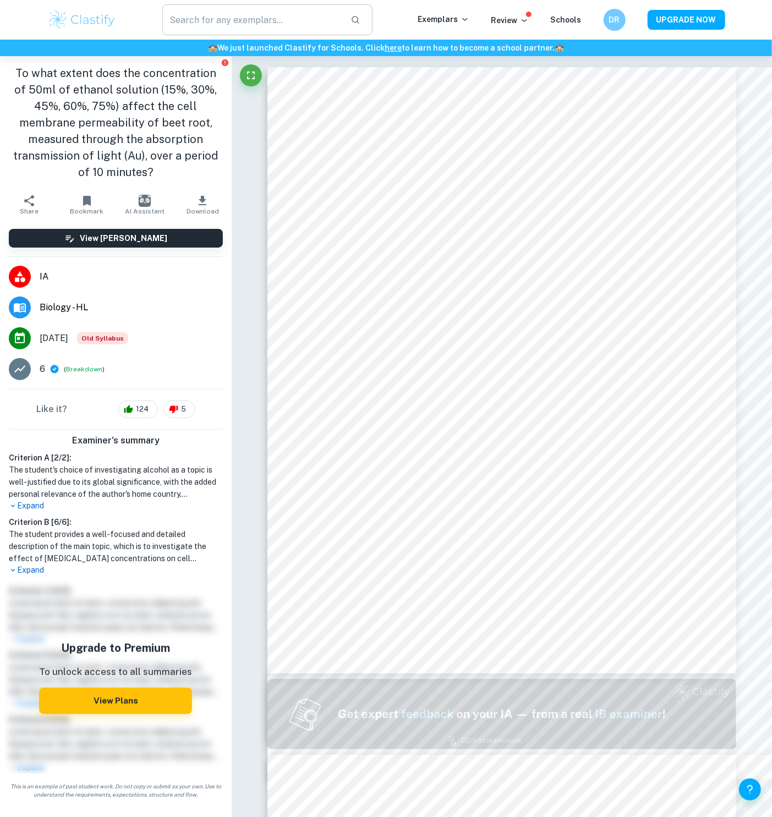
click at [244, 21] on input "text" at bounding box center [252, 19] width 180 height 31
paste input "Brassica oleracea"
type input "Brassica oleracea"
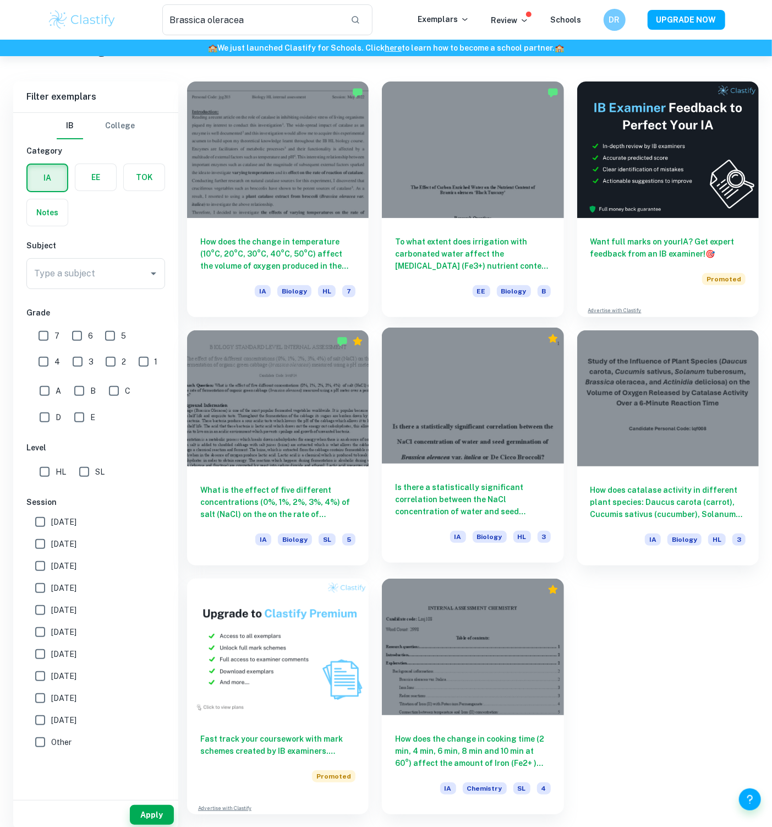
scroll to position [56, 0]
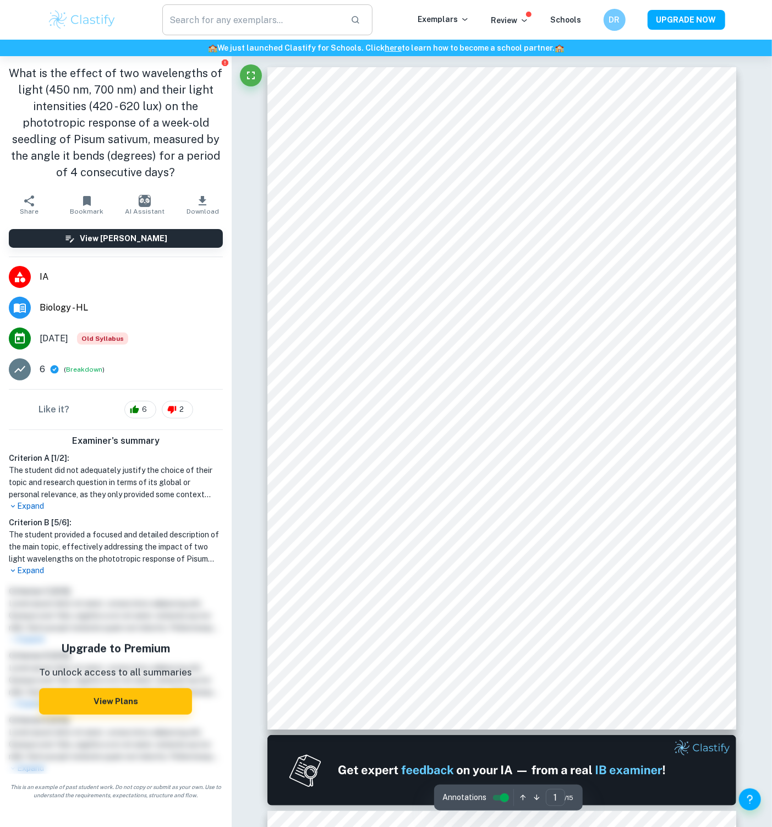
click at [283, 22] on input "text" at bounding box center [252, 19] width 180 height 31
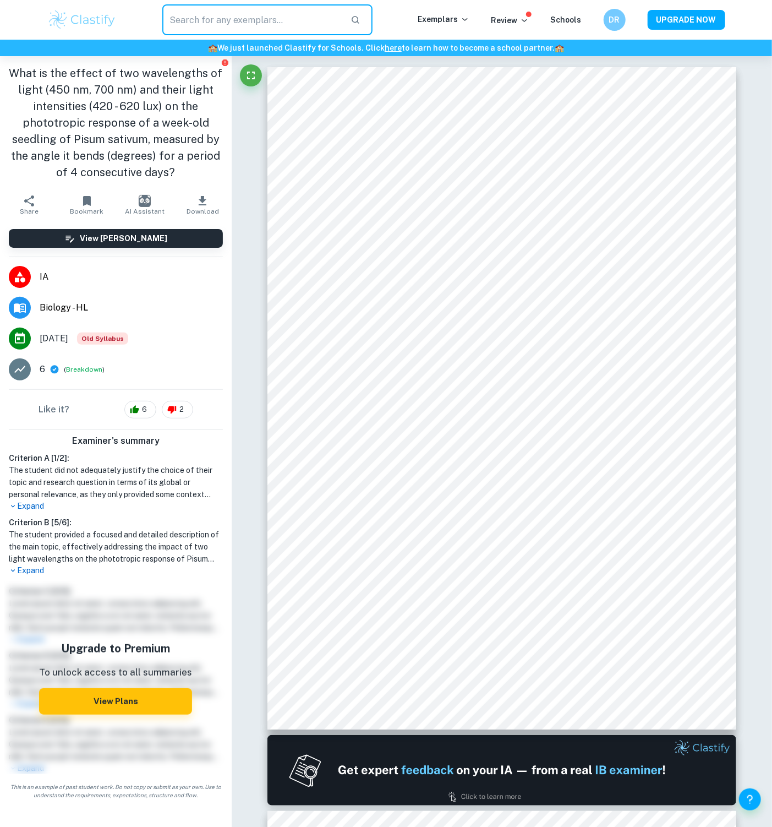
paste input "To what extent does the concentration of [MEDICAL_DATA] solution (5%, 10%, 15%,…"
type input "To what extent does the concentration of [MEDICAL_DATA] solution (5%, 10%, 15%,…"
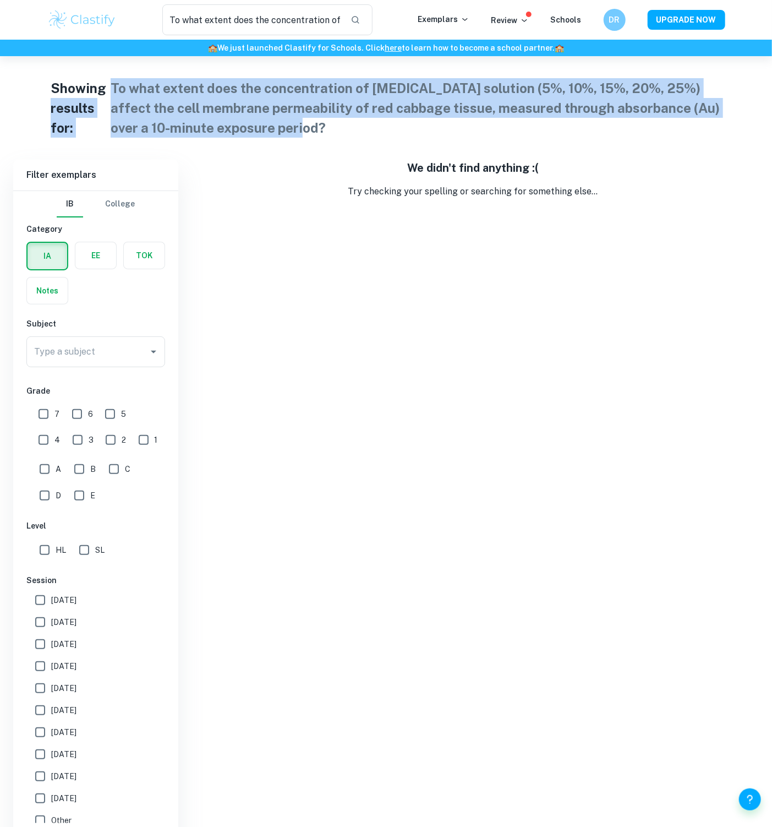
drag, startPoint x: 299, startPoint y: 134, endPoint x: 103, endPoint y: 75, distance: 204.6
click at [102, 78] on div "Showing results for: To what extent does the concentration of [MEDICAL_DATA] so…" at bounding box center [387, 107] width 672 height 59
click at [339, 122] on h1 "To what extent does the concentration of [MEDICAL_DATA] solution (5%, 10%, 15%,…" at bounding box center [417, 107] width 612 height 59
drag, startPoint x: 257, startPoint y: 119, endPoint x: 113, endPoint y: 86, distance: 146.9
click at [113, 86] on h1 "To what extent does the concentration of [MEDICAL_DATA] solution (5%, 10%, 15%,…" at bounding box center [417, 107] width 612 height 59
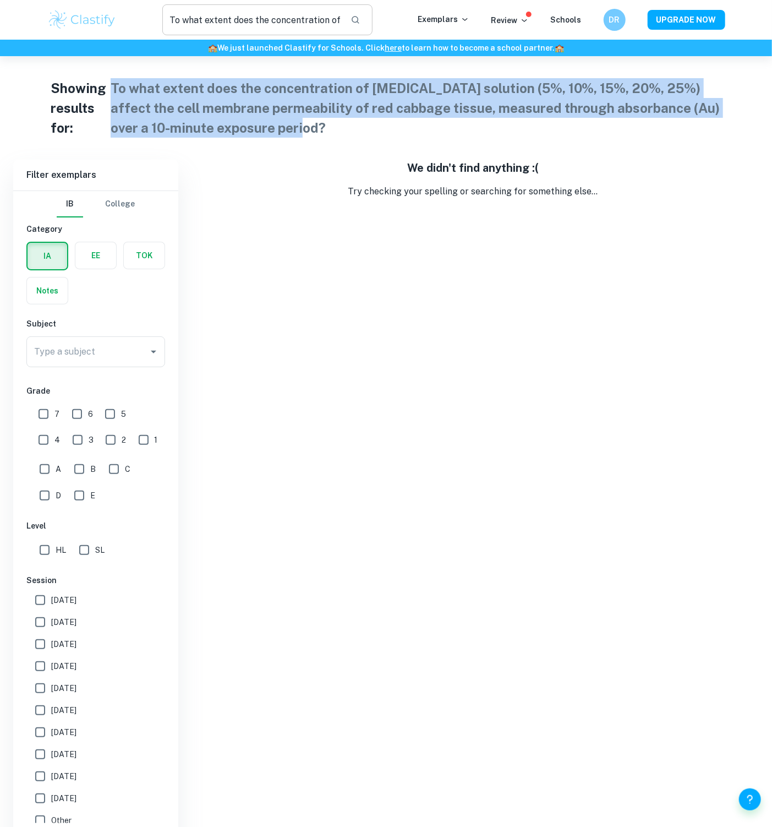
copy h1 "To what extent does the concentration of [MEDICAL_DATA] solution (5%, 10%, 15%,…"
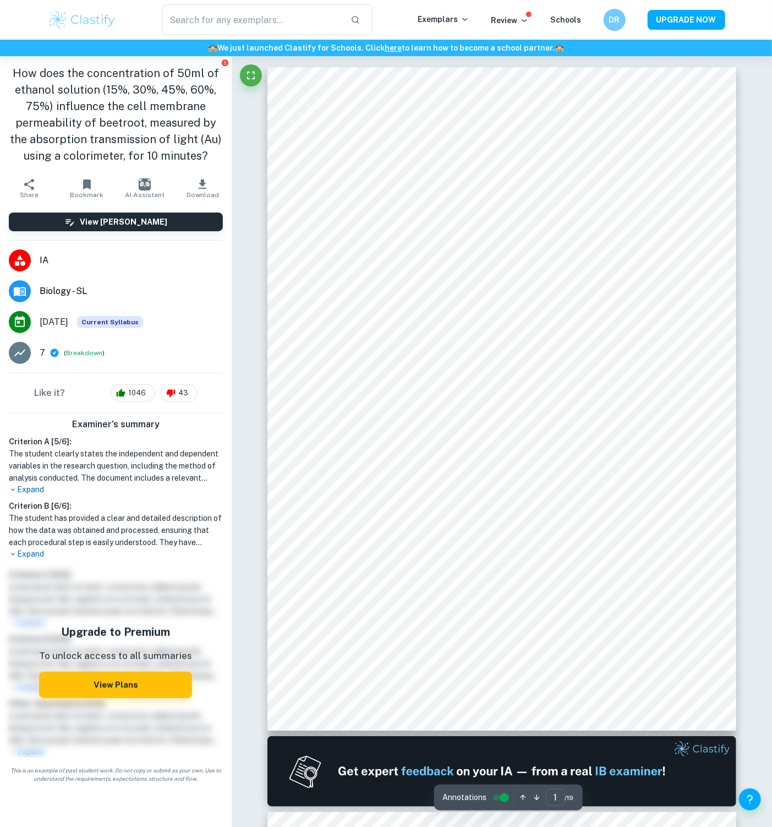
checkbox input "true"
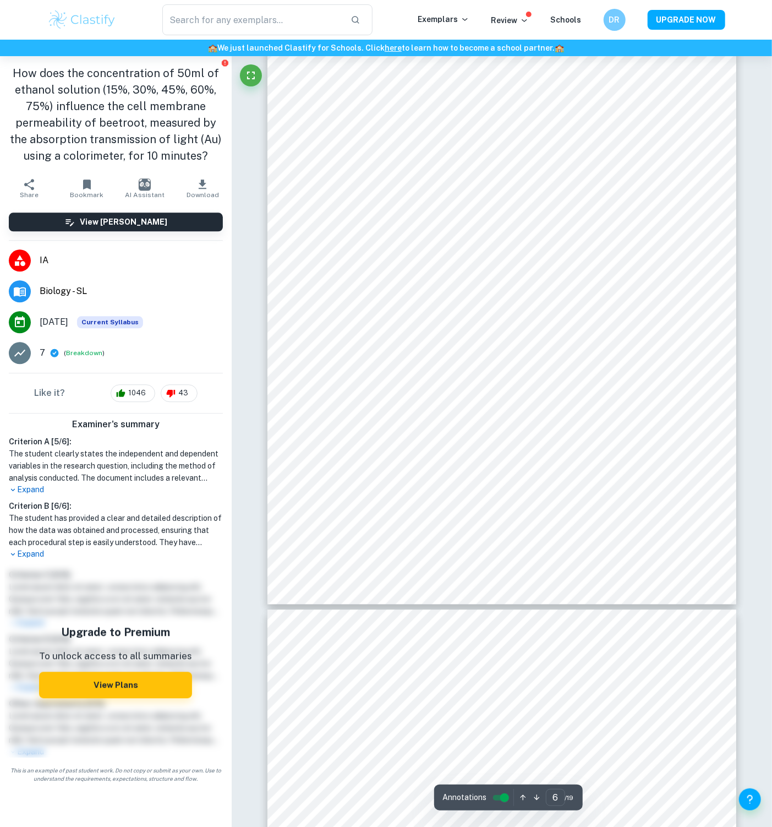
scroll to position [3684, 0]
type input "7"
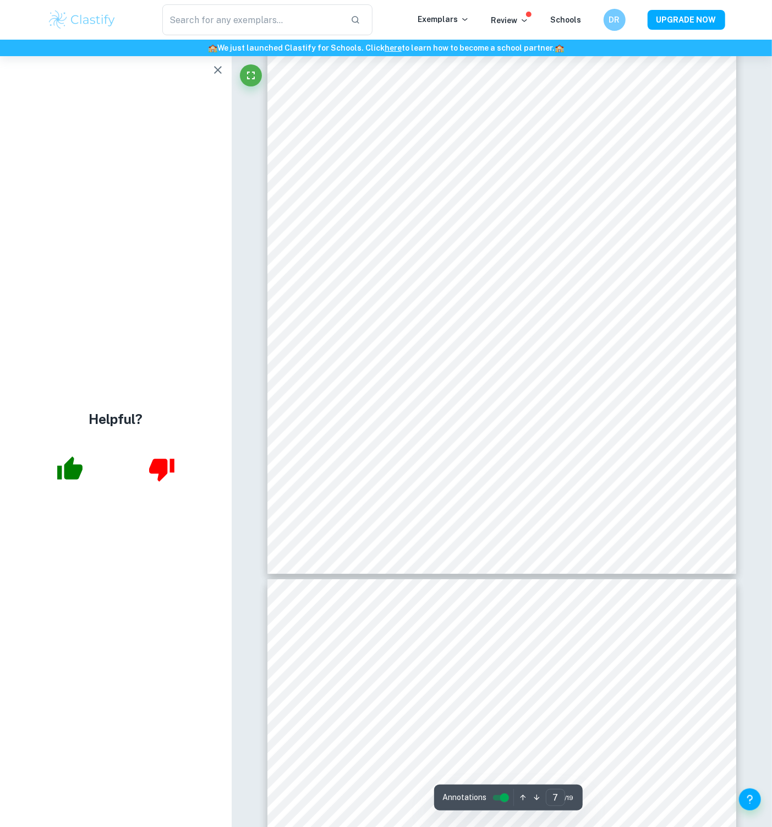
scroll to position [4367, 0]
